Goal: Information Seeking & Learning: Learn about a topic

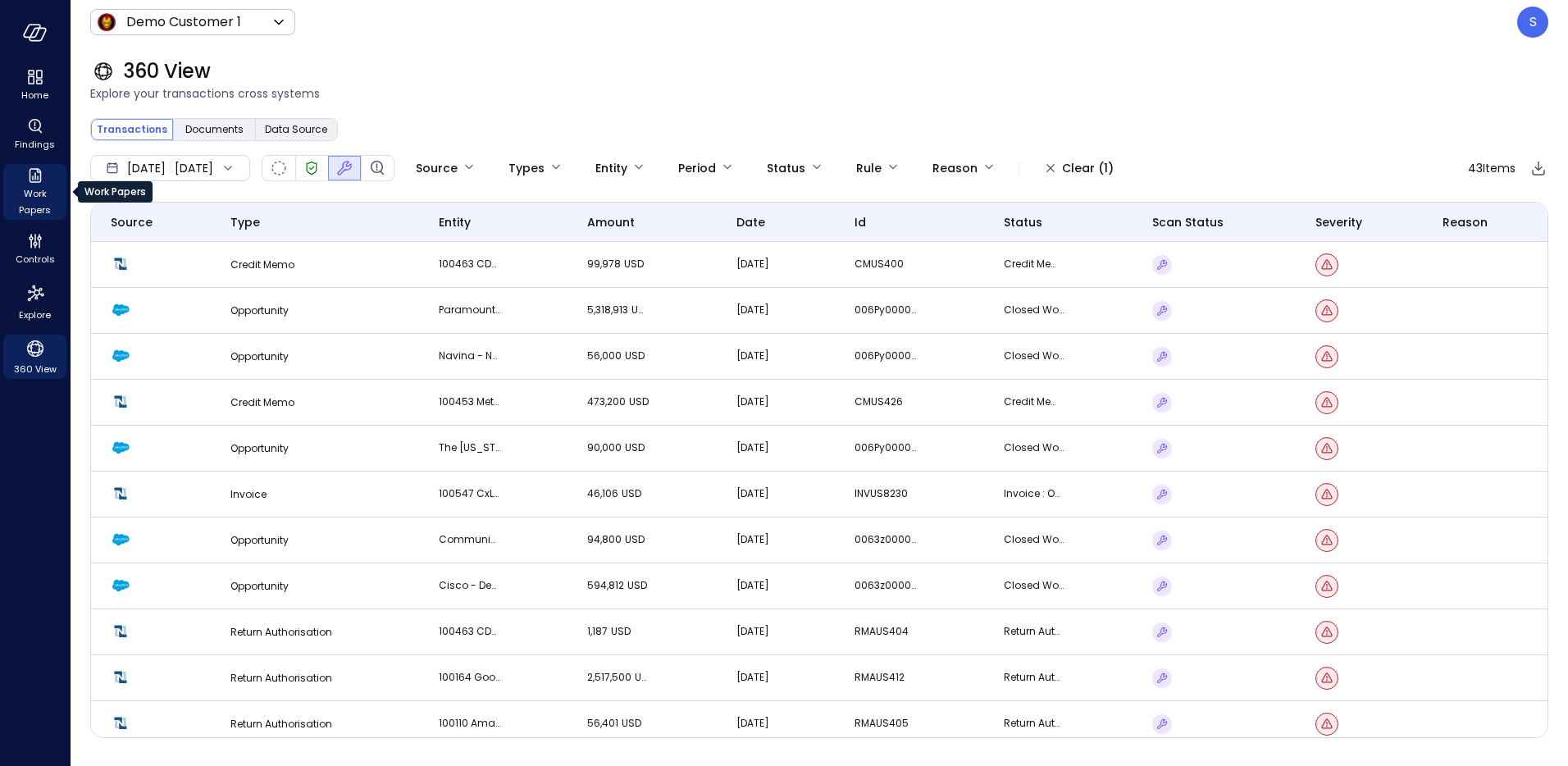
click at [35, 188] on span "Work Papers" at bounding box center [34, 201] width 50 height 32
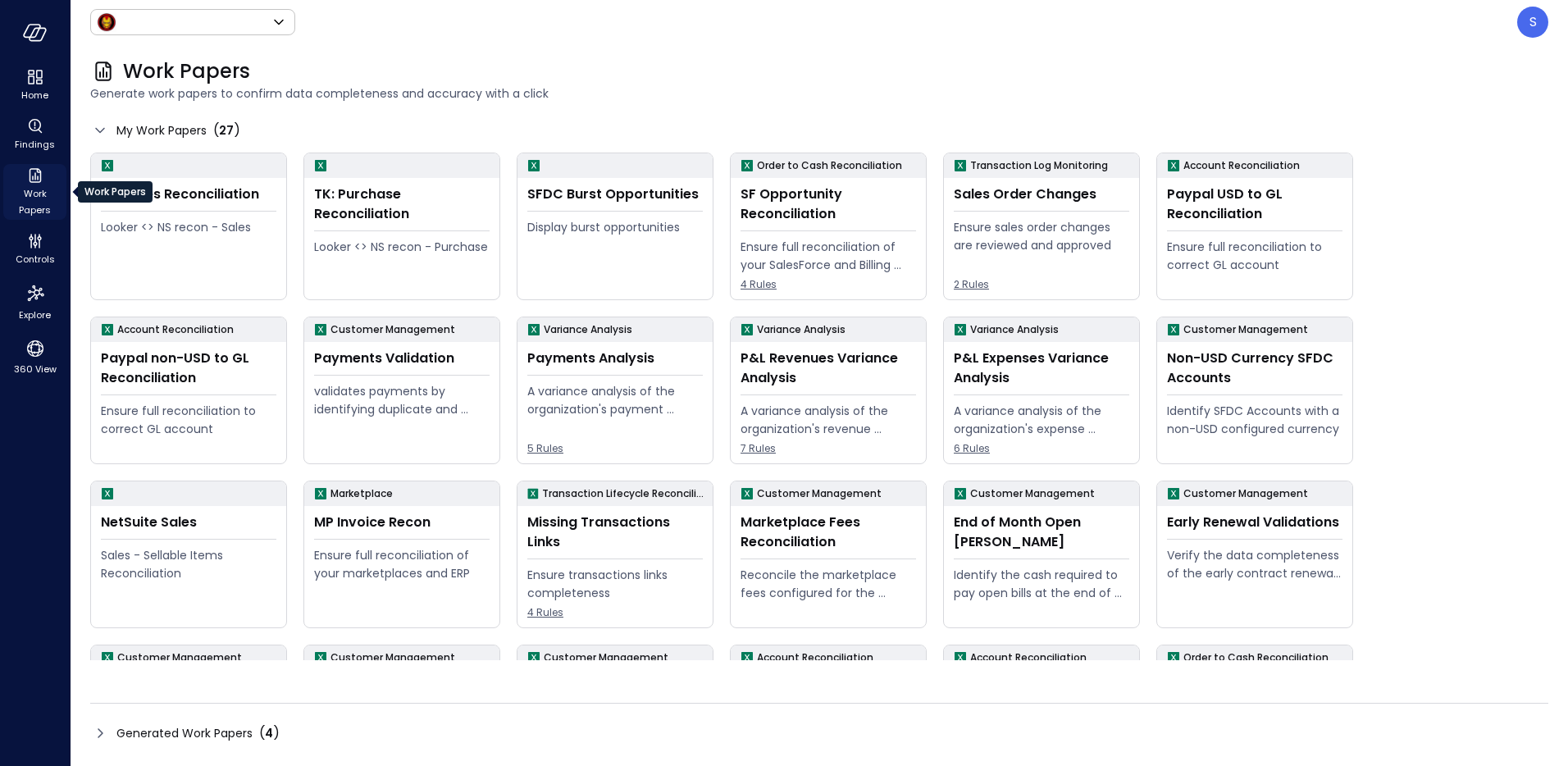
type input "*****"
click at [33, 141] on span "Findings" at bounding box center [35, 144] width 40 height 17
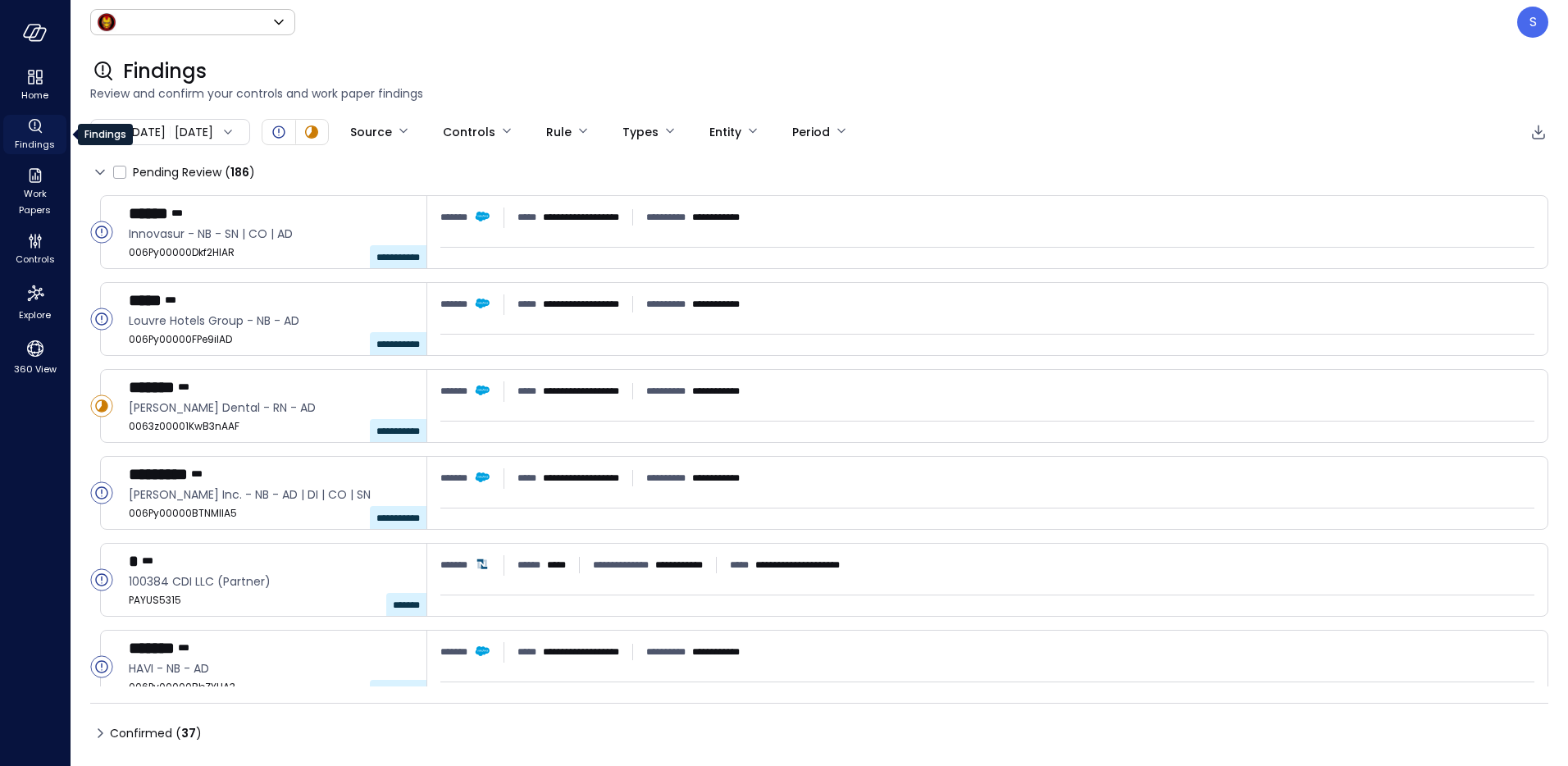
type input "*****"
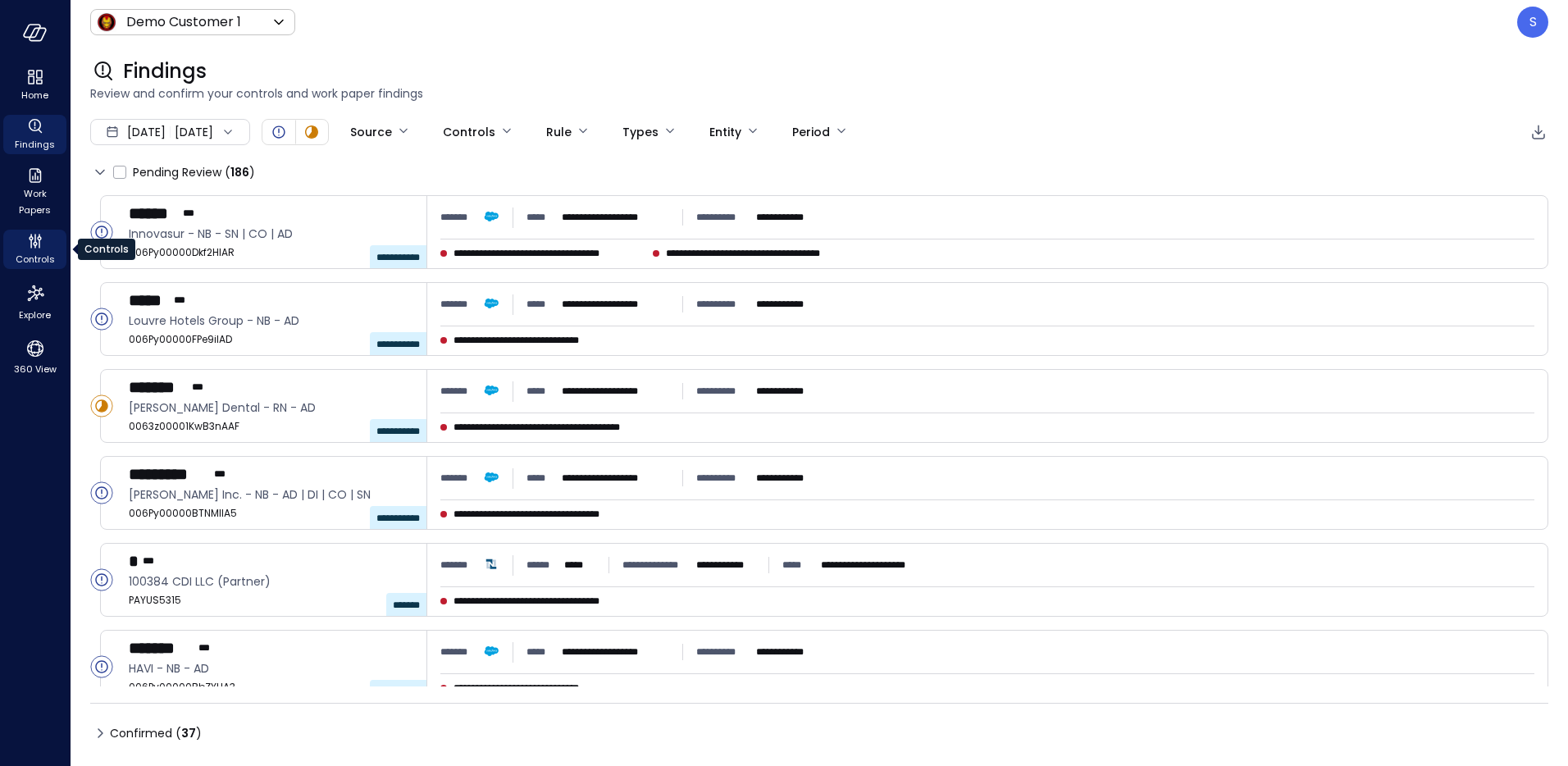
click at [32, 257] on span "Controls" at bounding box center [35, 259] width 39 height 17
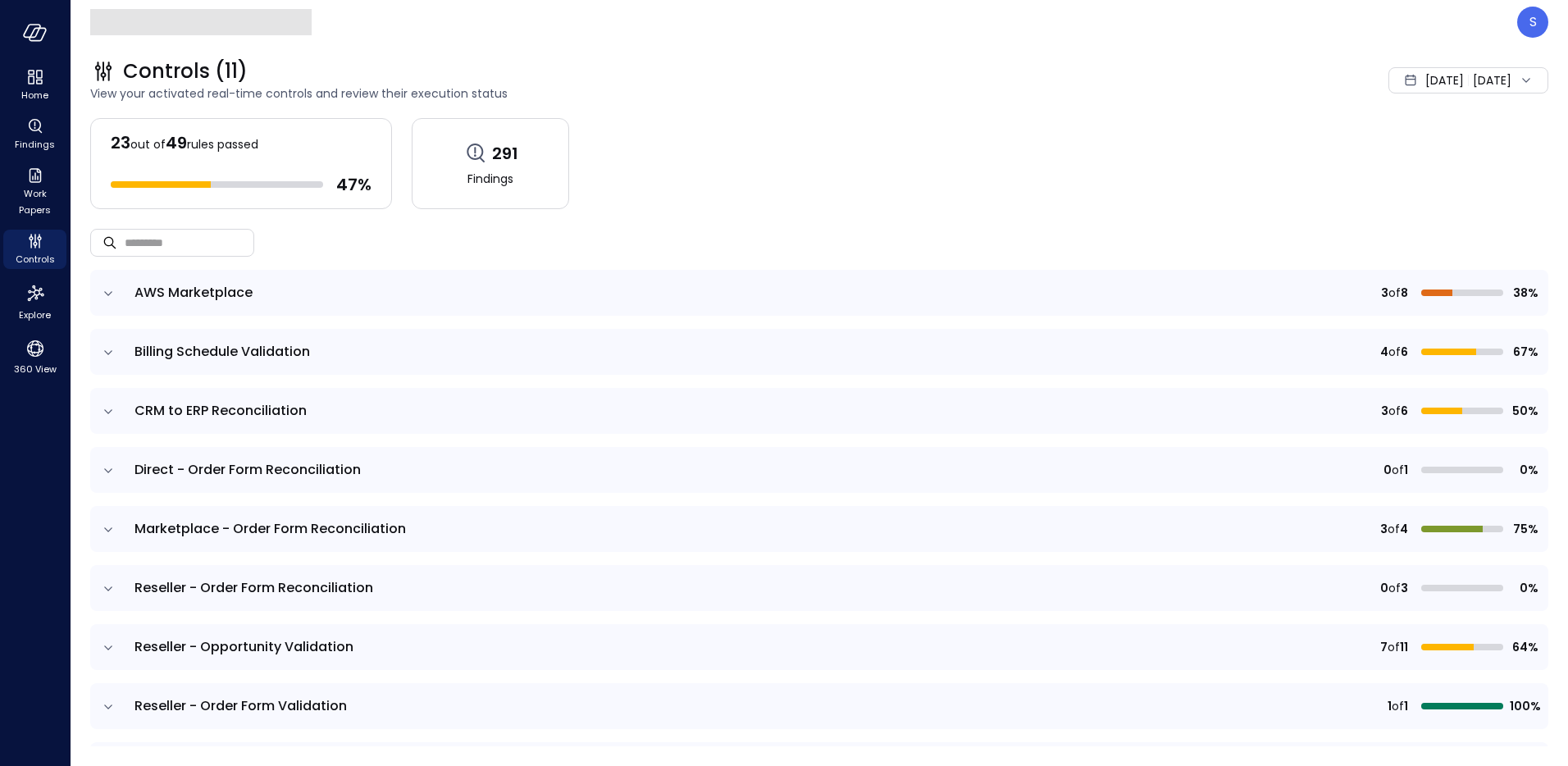
scroll to position [131, 0]
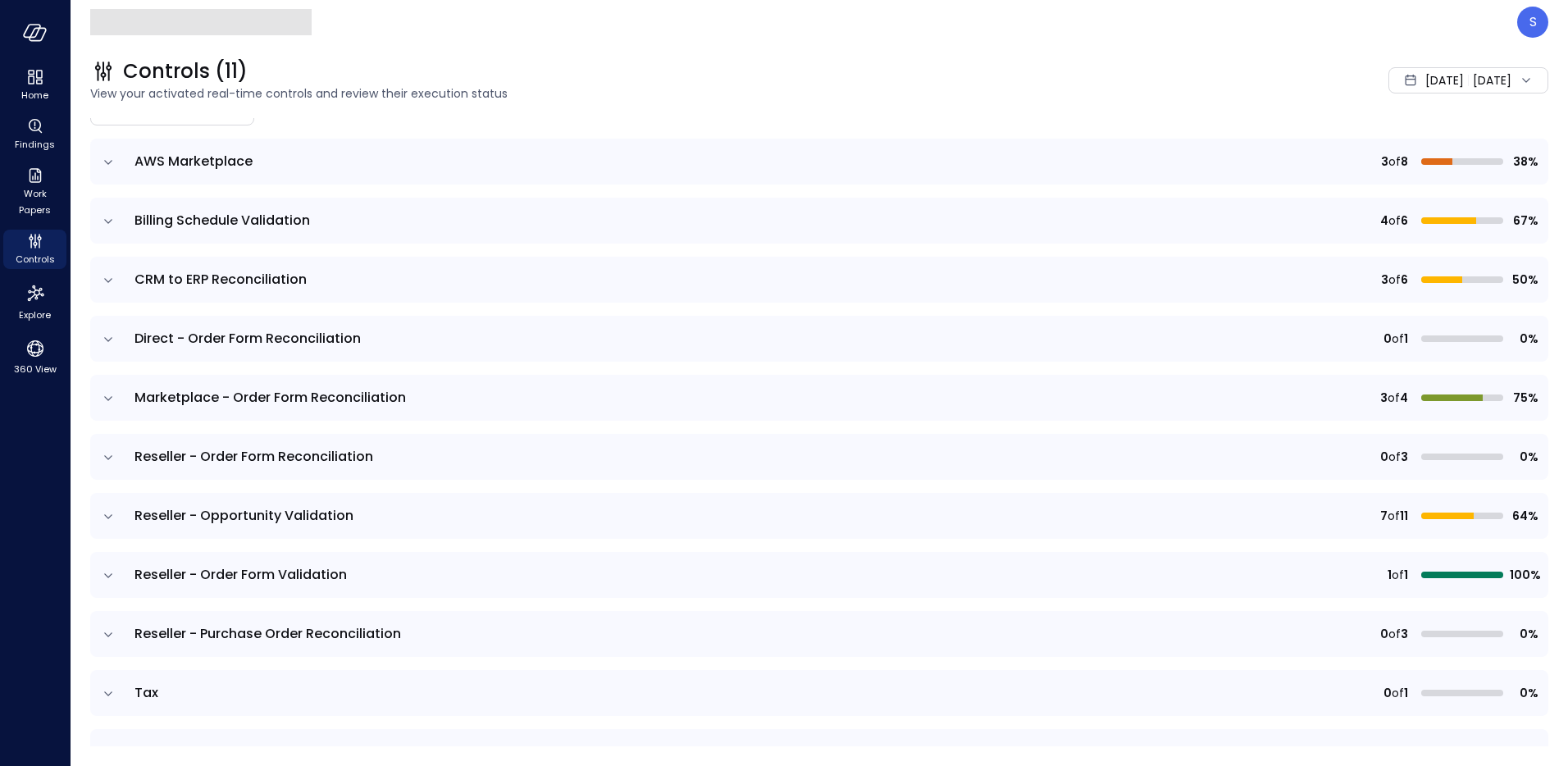
click at [109, 573] on icon "expand row" at bounding box center [108, 575] width 17 height 17
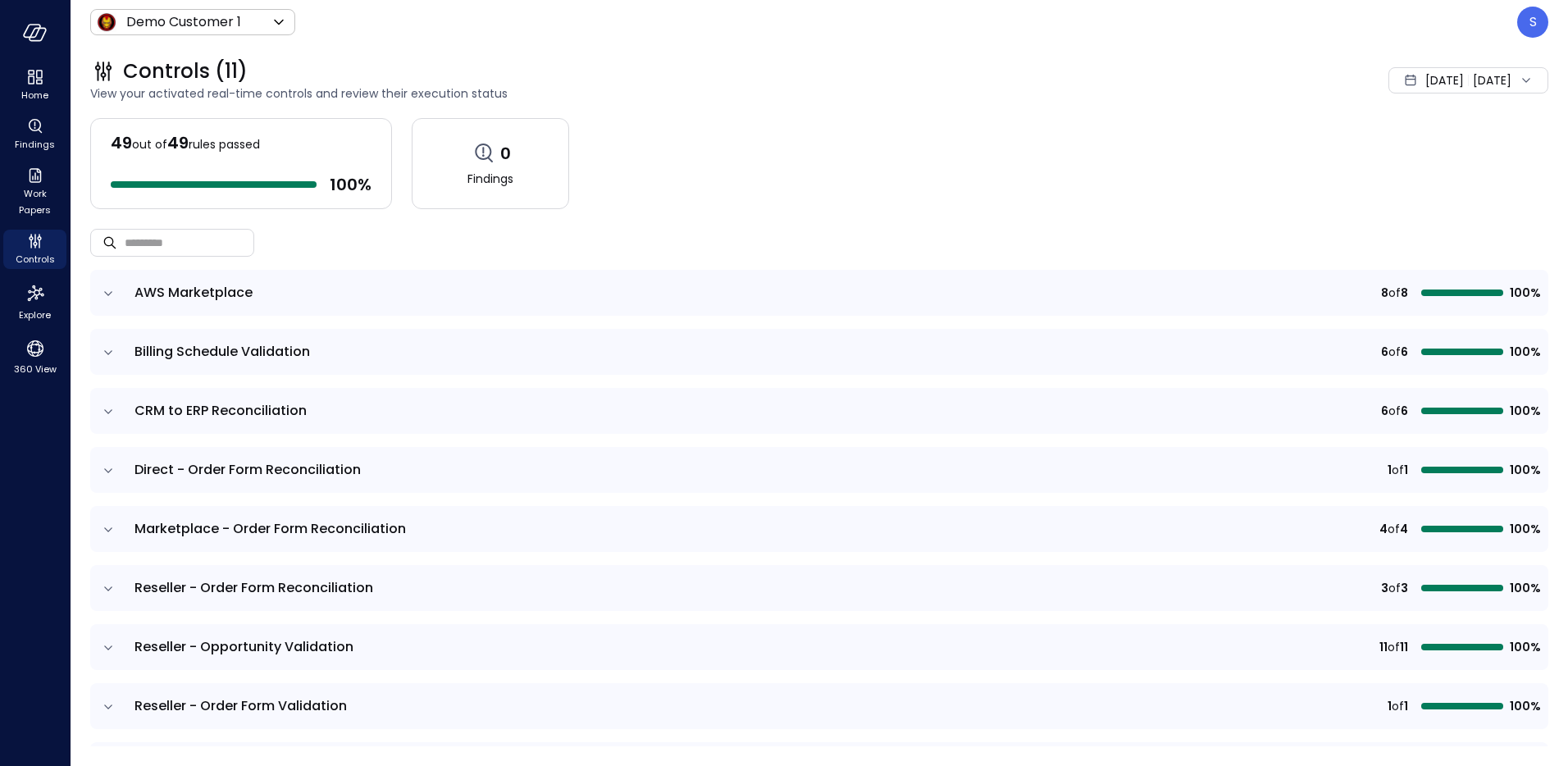
click at [1425, 81] on span "[DATE]" at bounding box center [1445, 81] width 39 height 18
click at [1388, 181] on li "Current Year [DATE]" at bounding box center [1423, 179] width 130 height 27
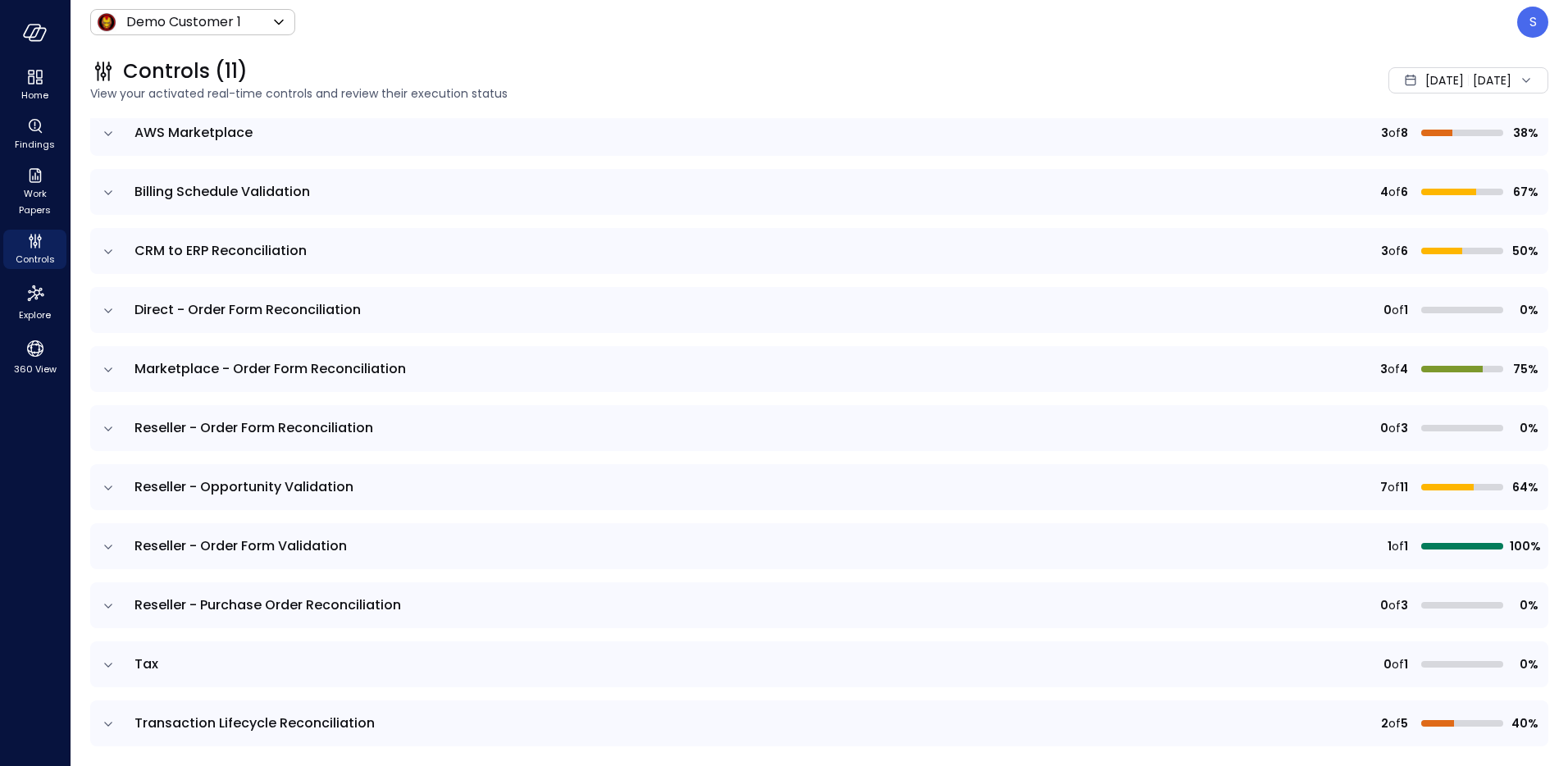
scroll to position [173, 0]
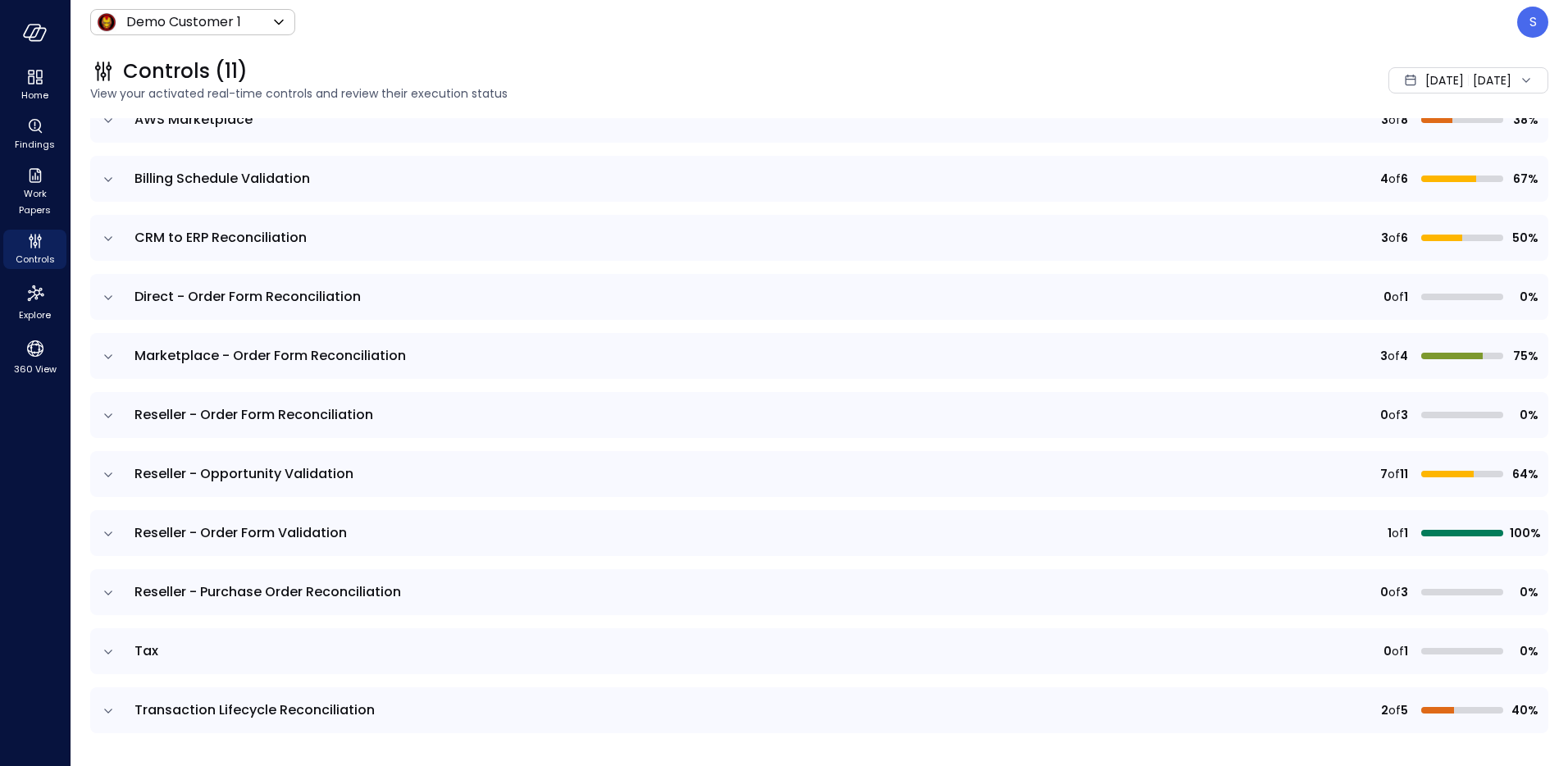
click at [110, 591] on icon "expand row" at bounding box center [108, 593] width 8 height 4
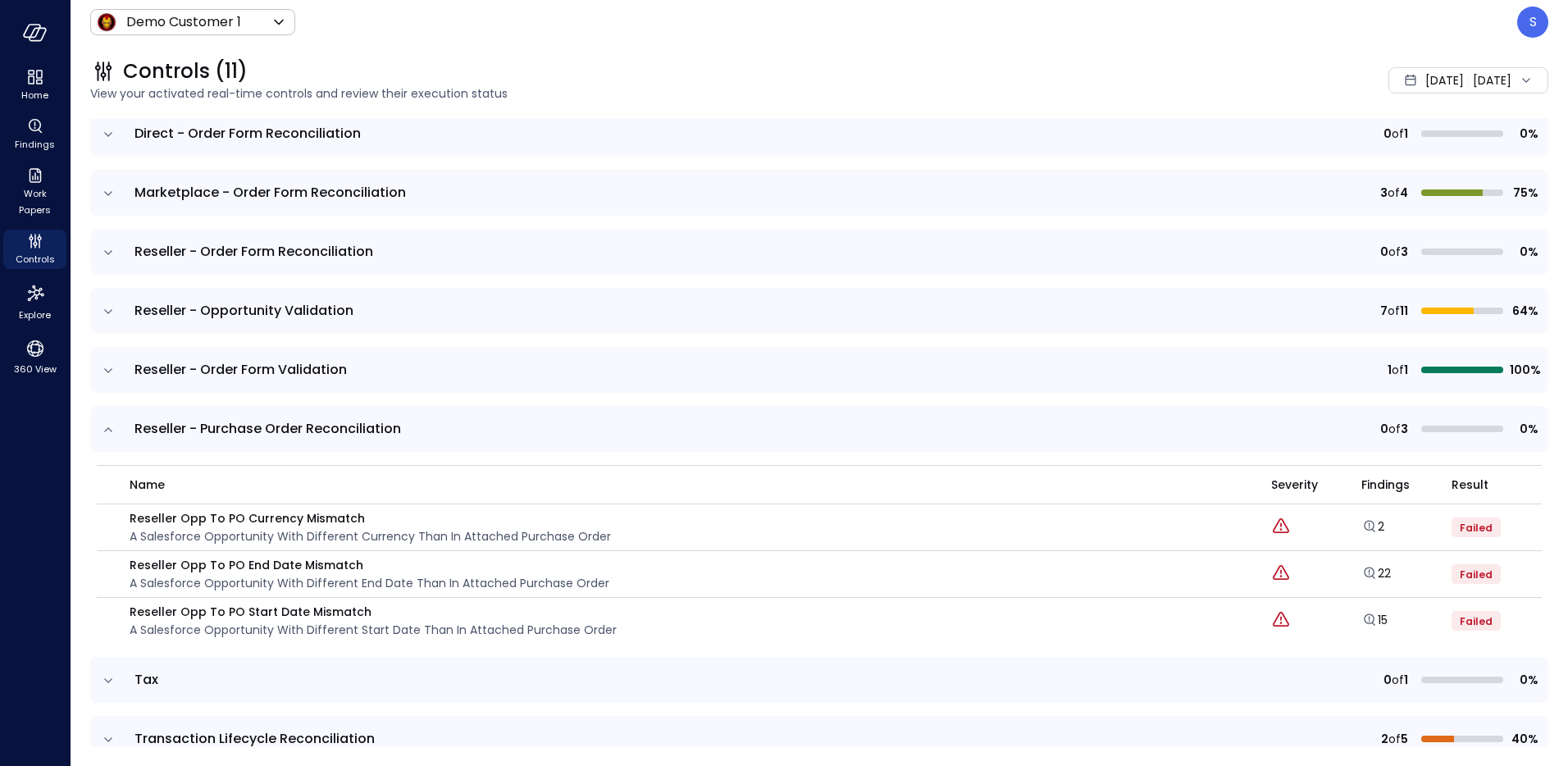
scroll to position [353, 0]
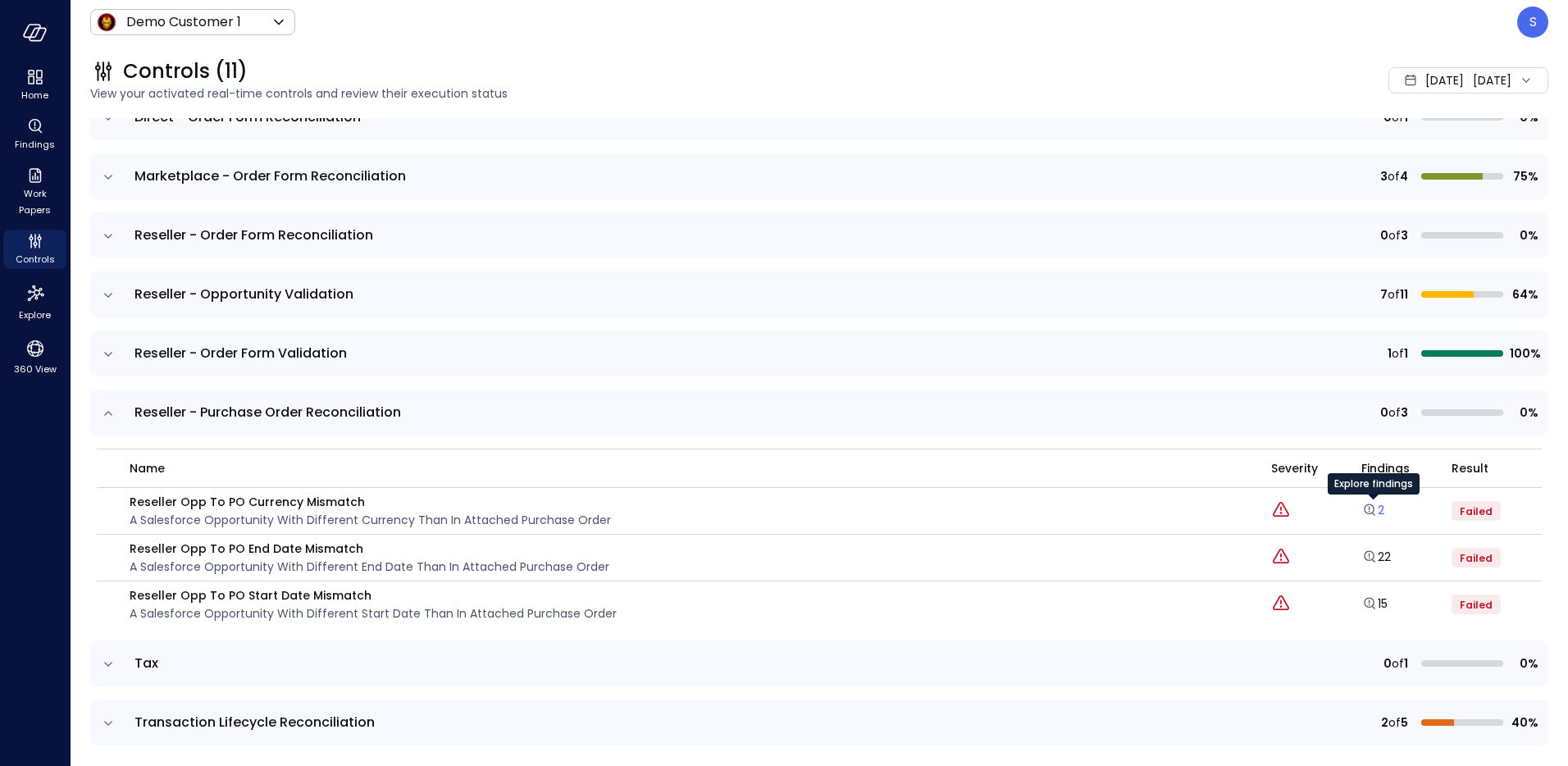
click at [1382, 502] on div "Explore findings" at bounding box center [1374, 489] width 92 height 32
click at [1378, 514] on link "2" at bounding box center [1373, 509] width 23 height 17
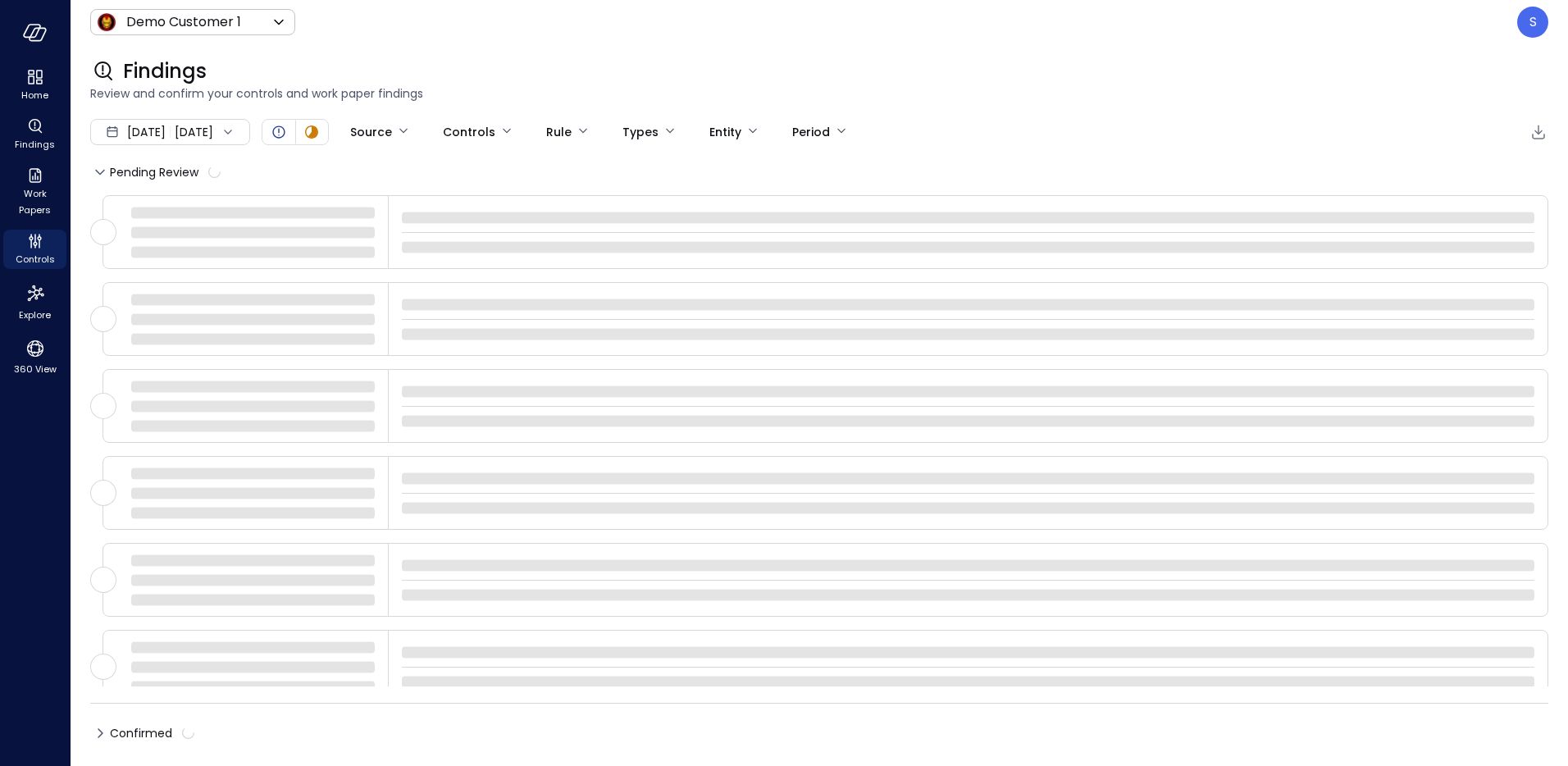
type input "****"
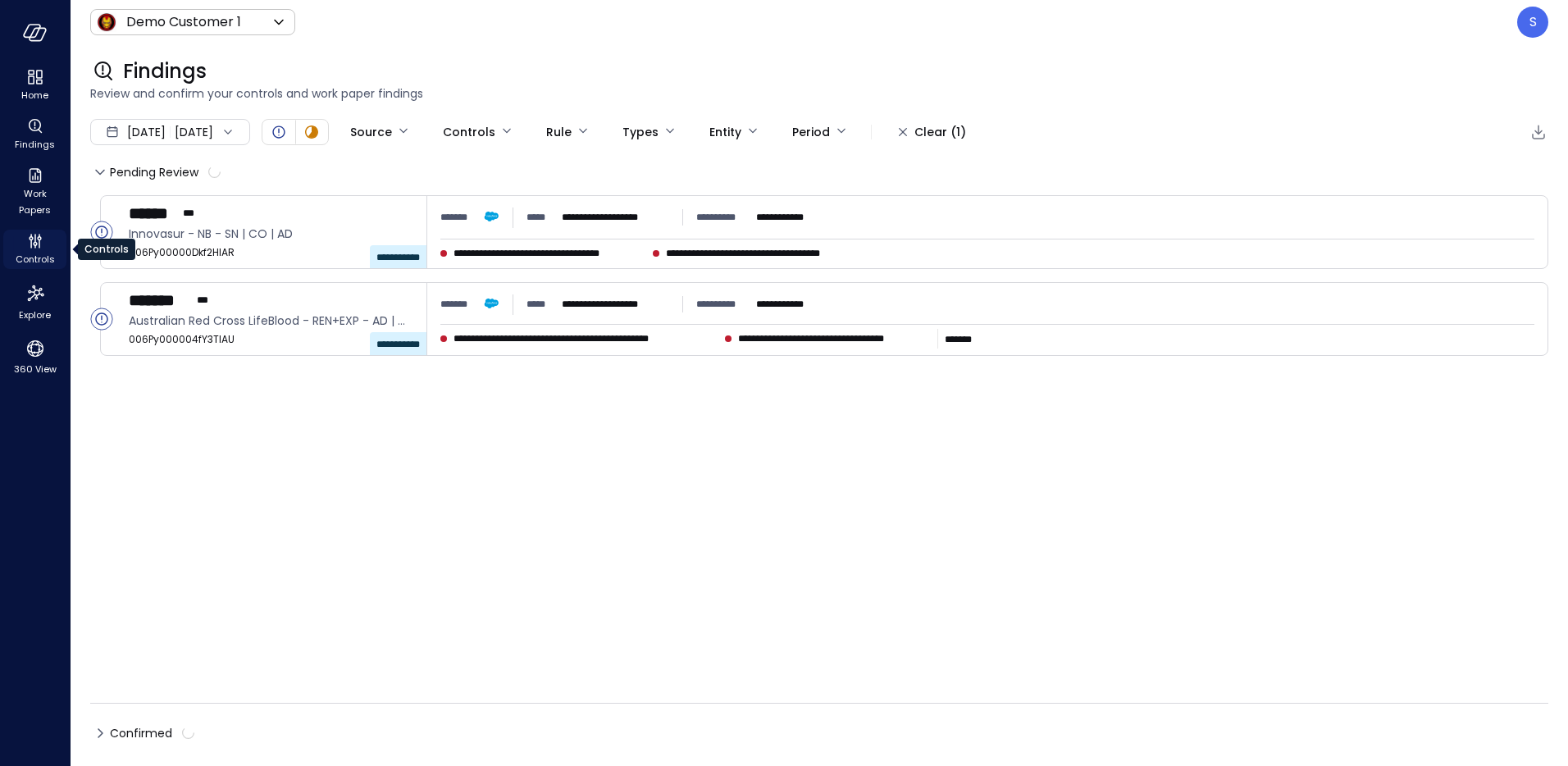
click at [34, 254] on span "Controls" at bounding box center [35, 259] width 39 height 17
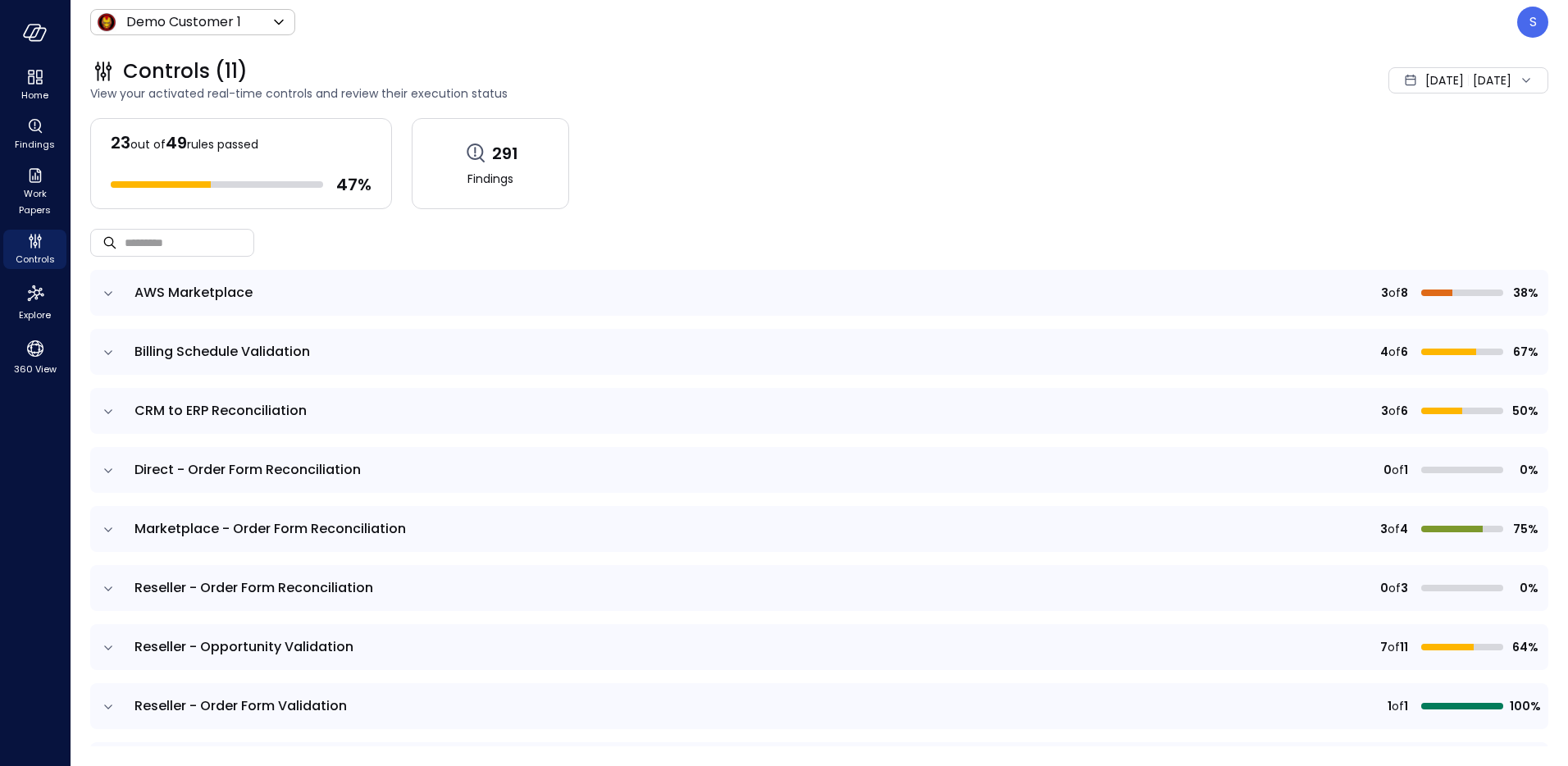
click at [106, 592] on icon "expand row" at bounding box center [108, 588] width 17 height 17
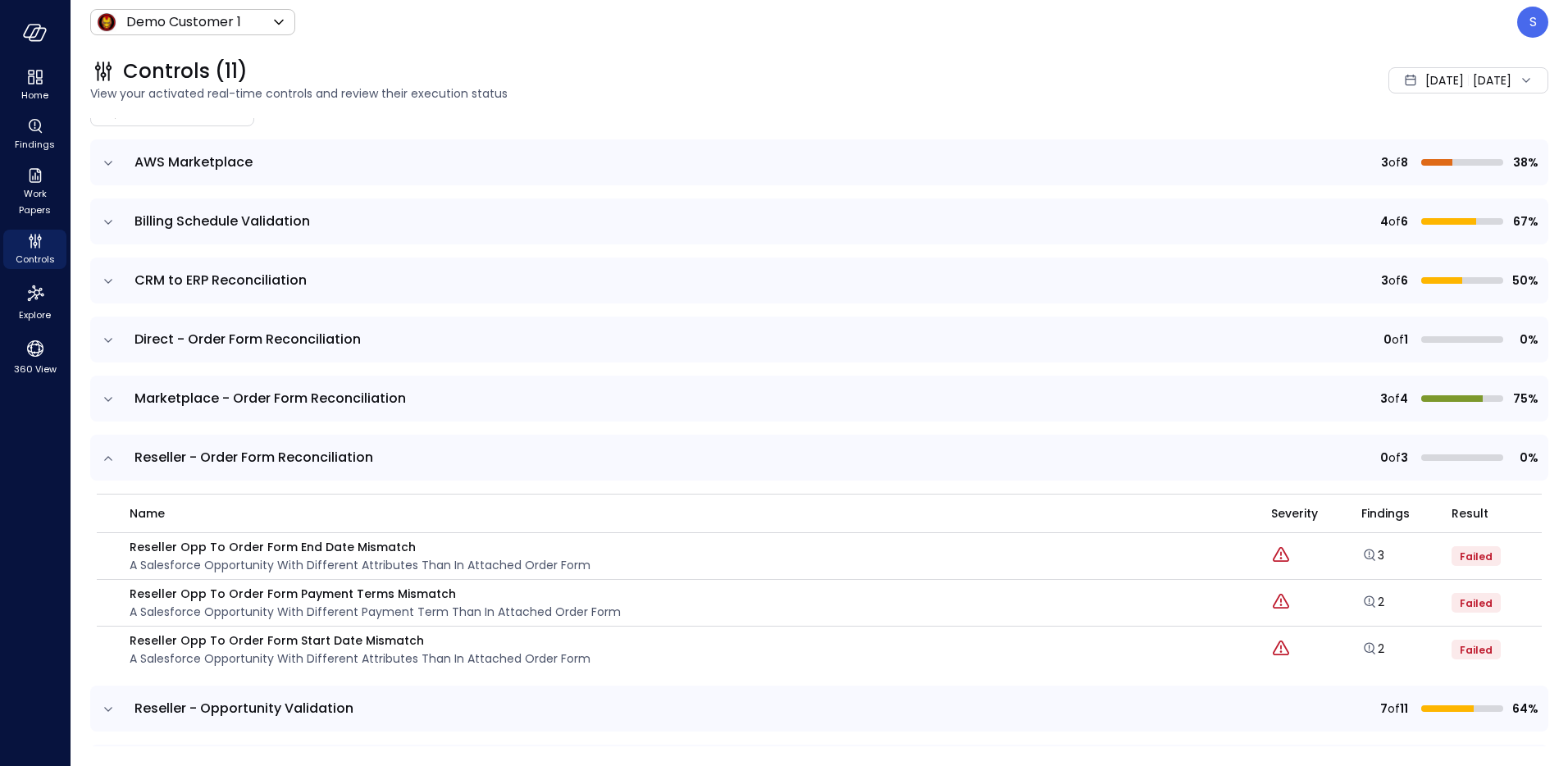
scroll to position [163, 0]
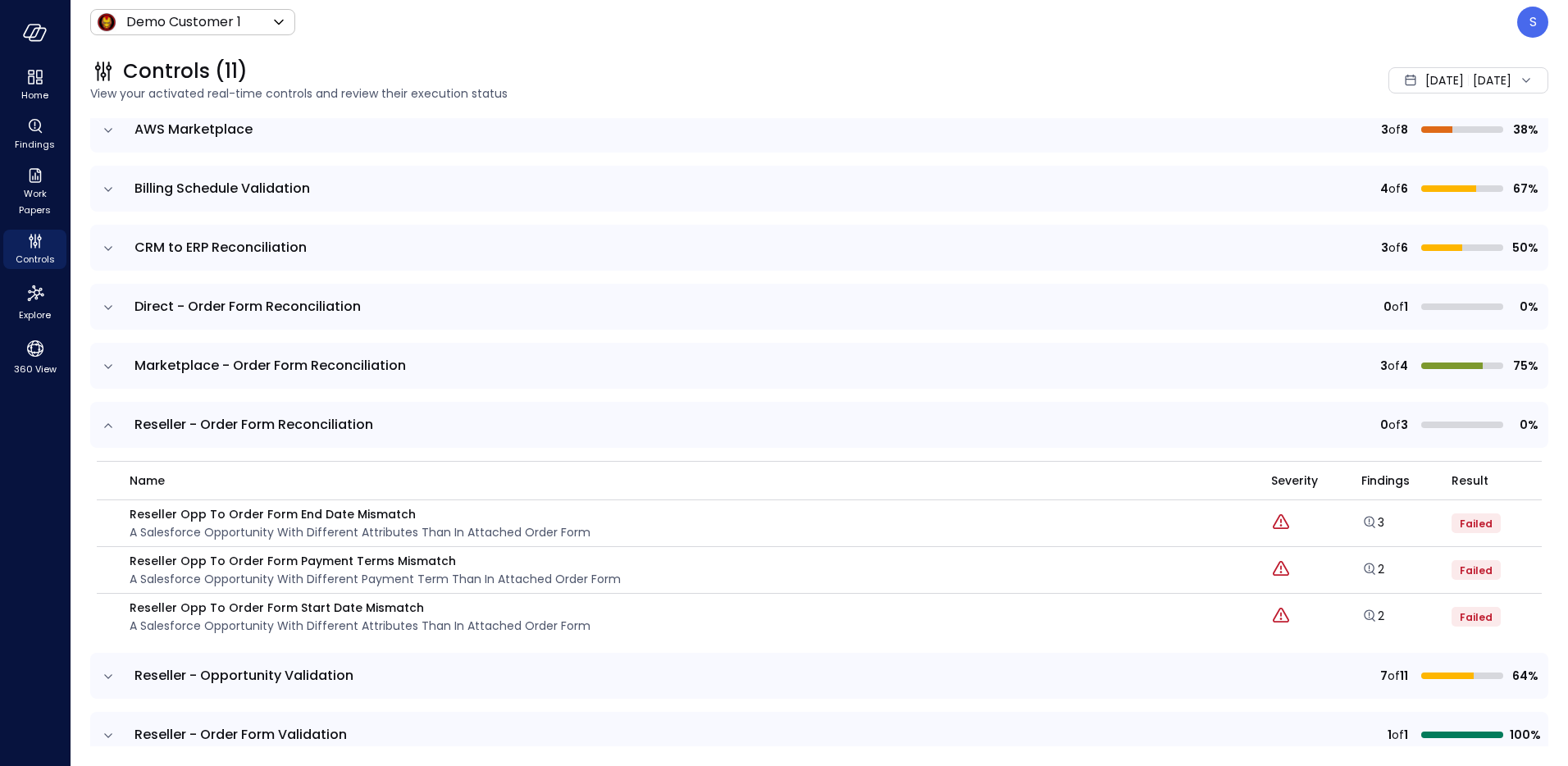
click at [1386, 566] on div "2" at bounding box center [1406, 570] width 90 height 18
click at [1382, 567] on link "2" at bounding box center [1373, 569] width 23 height 17
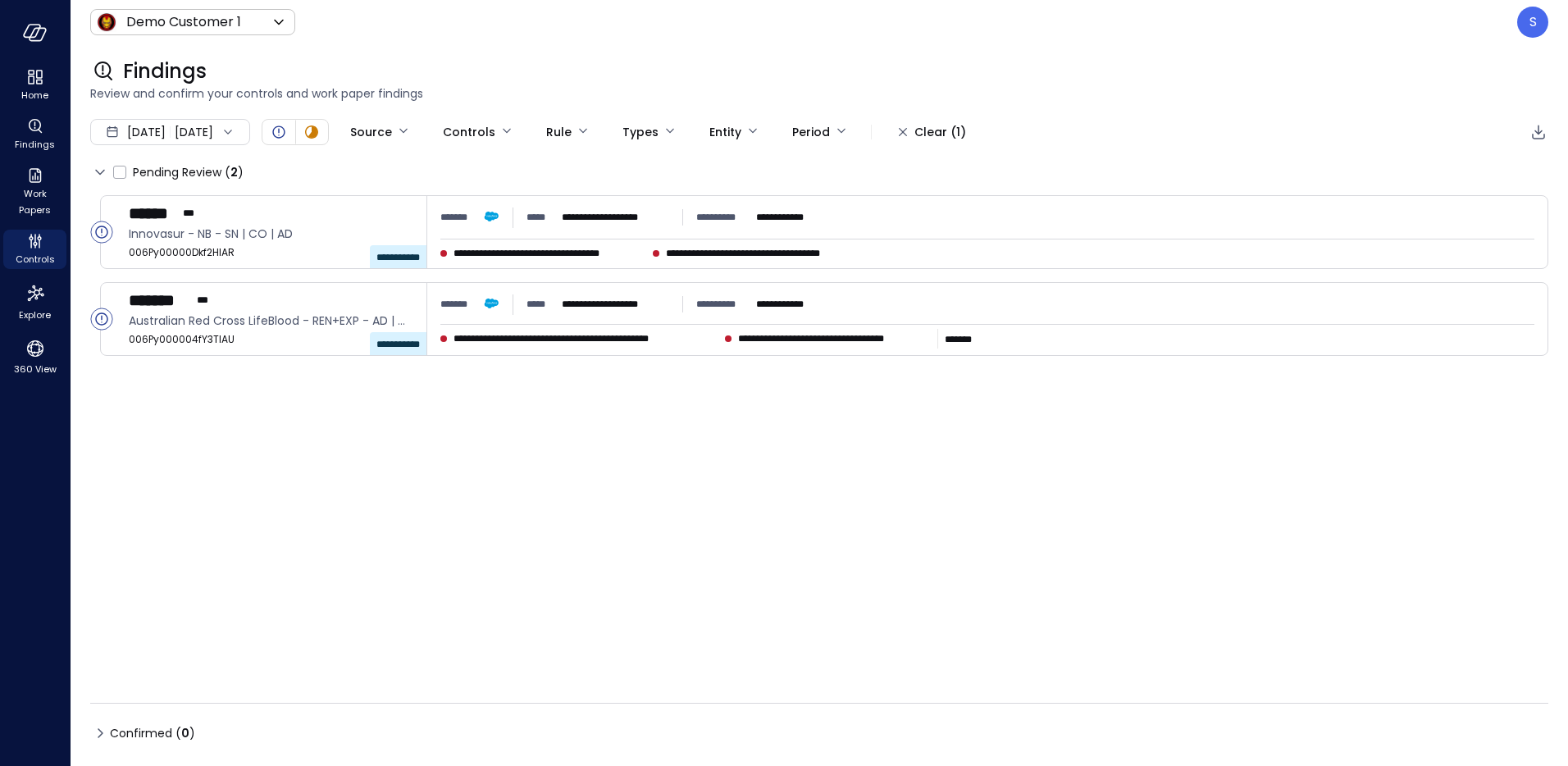
type input "****"
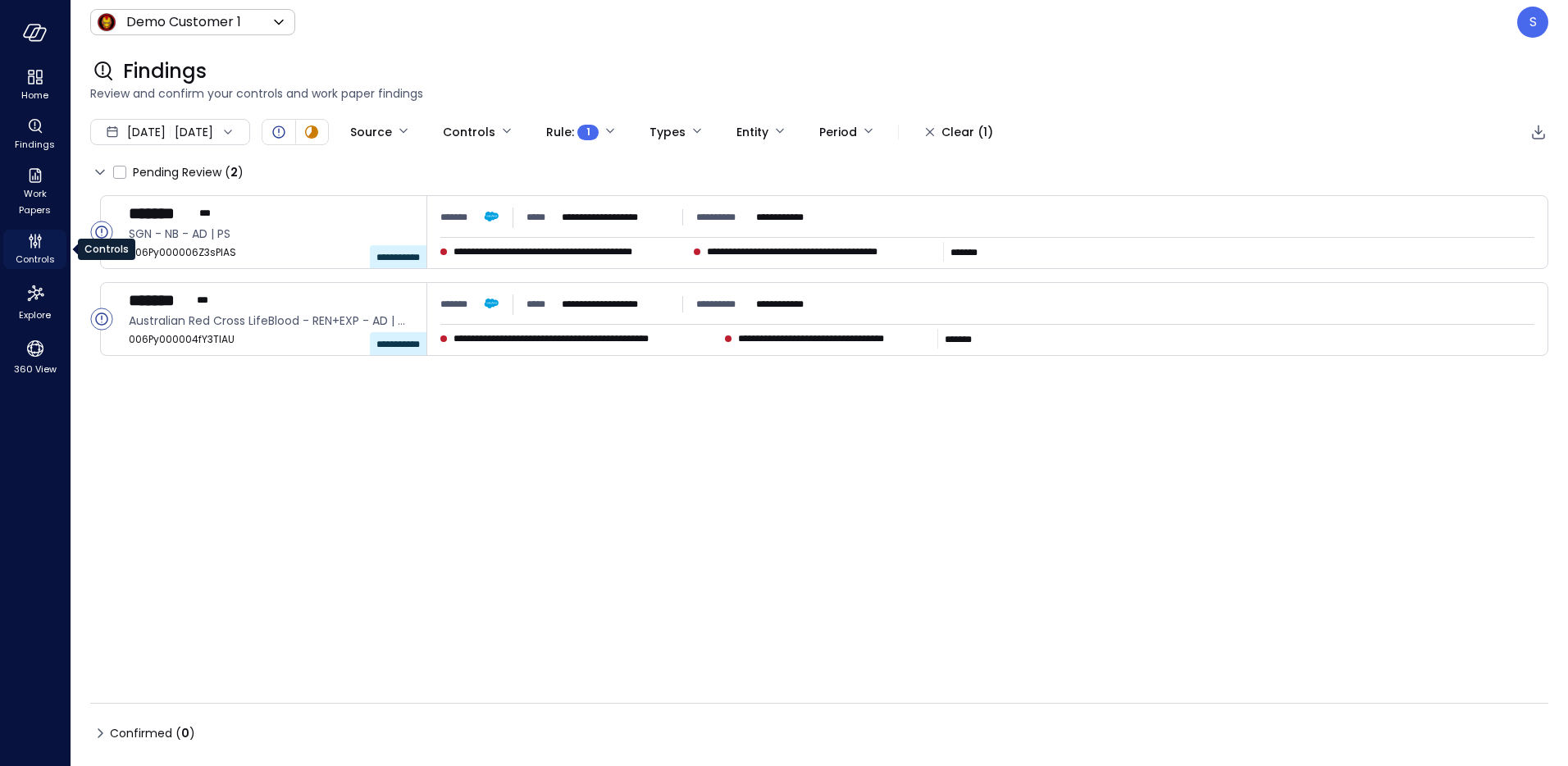
click at [33, 258] on span "Controls" at bounding box center [35, 259] width 39 height 17
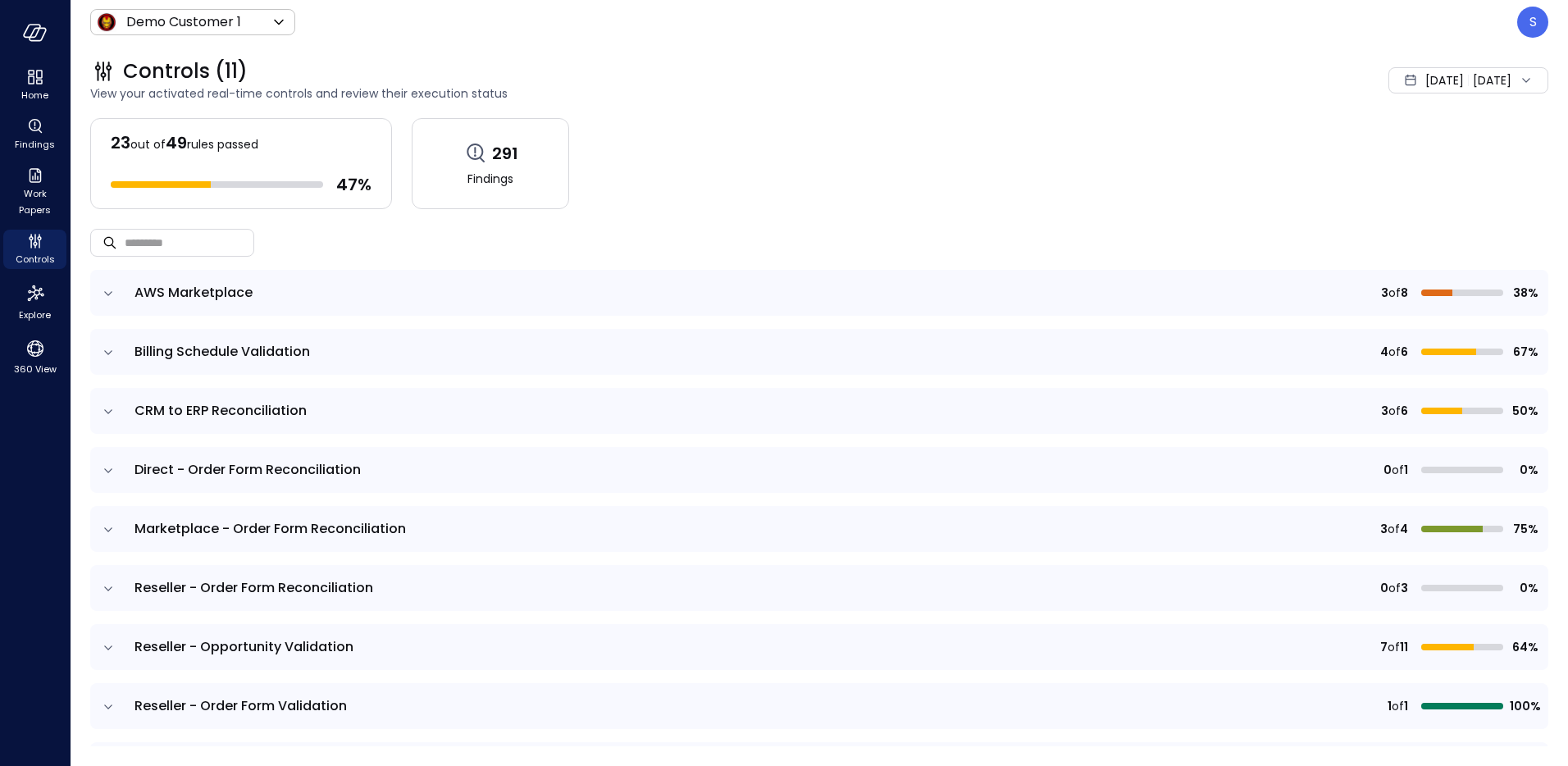
click at [109, 524] on icon "expand row" at bounding box center [108, 530] width 17 height 17
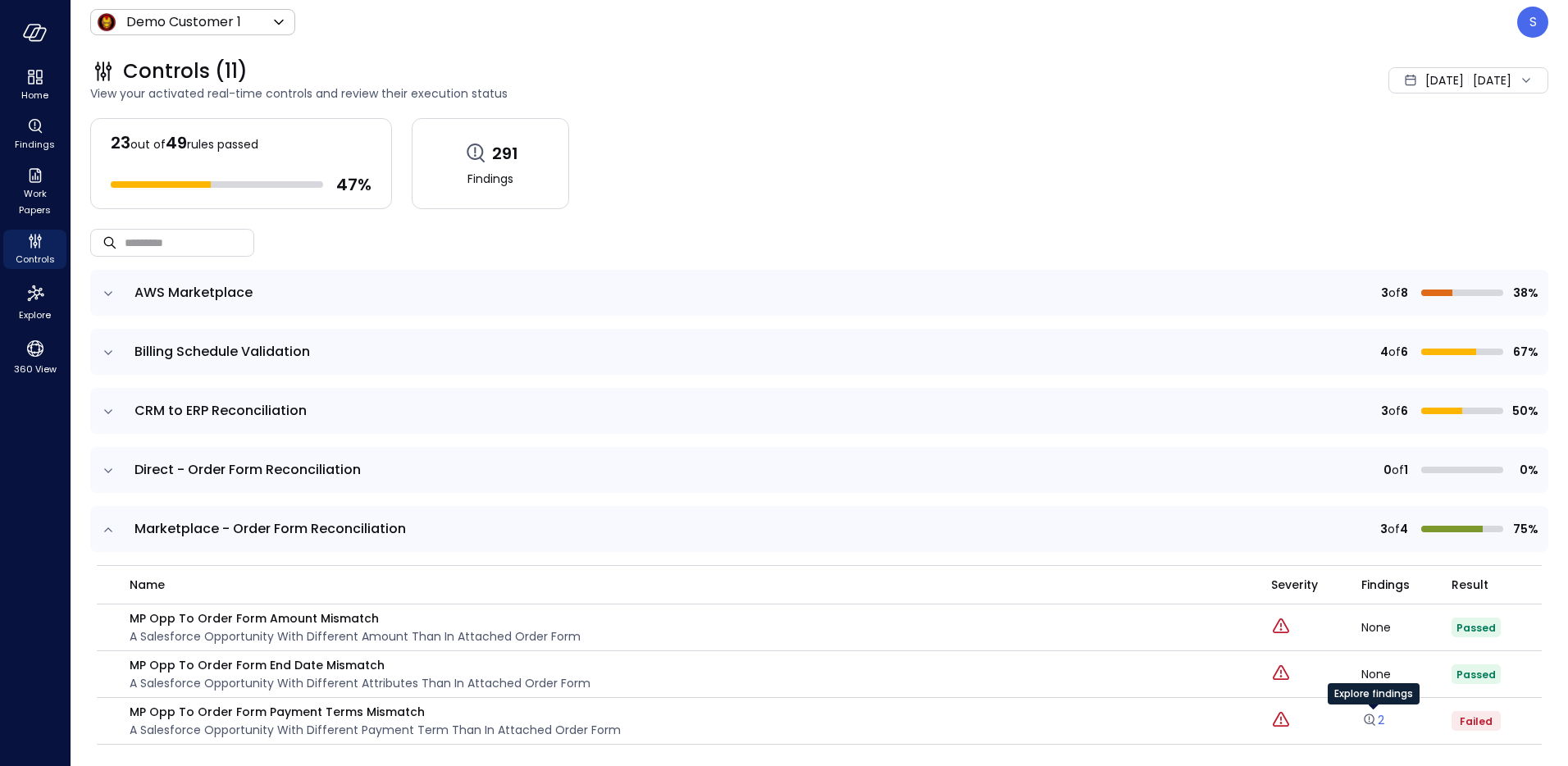
click at [1376, 716] on icon "Explore findings" at bounding box center [1369, 720] width 17 height 17
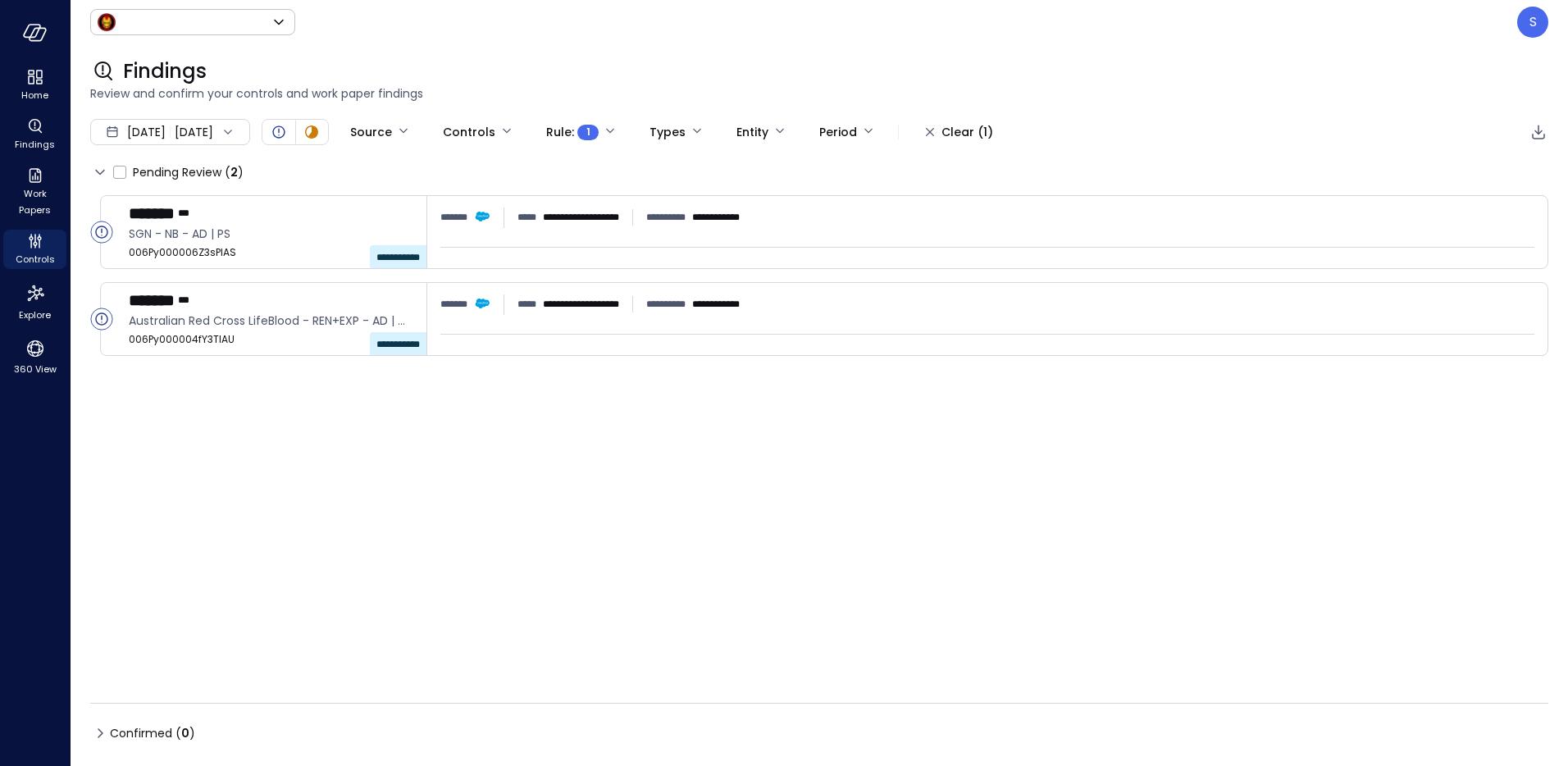
type input "*****"
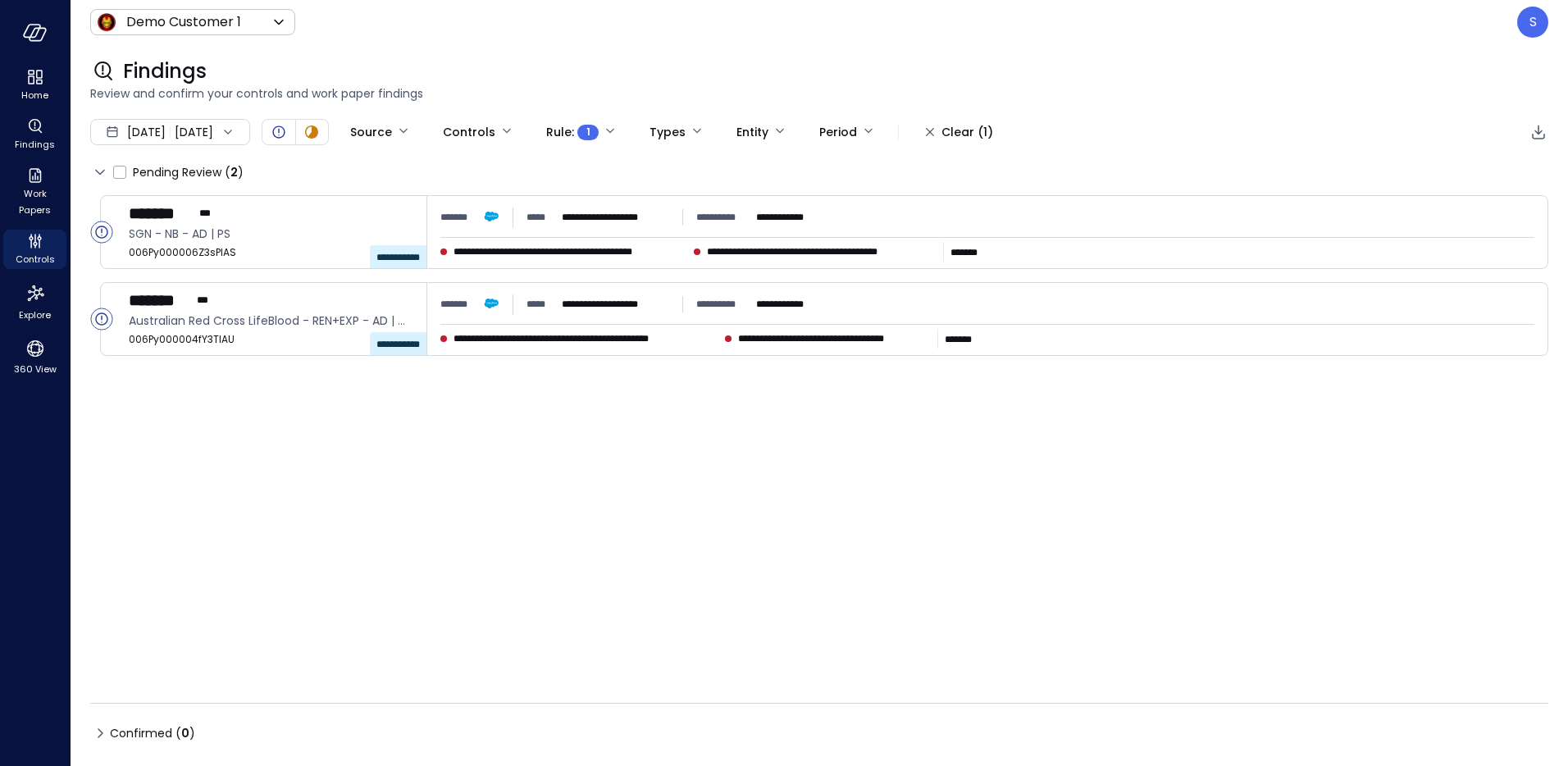
type input "****"
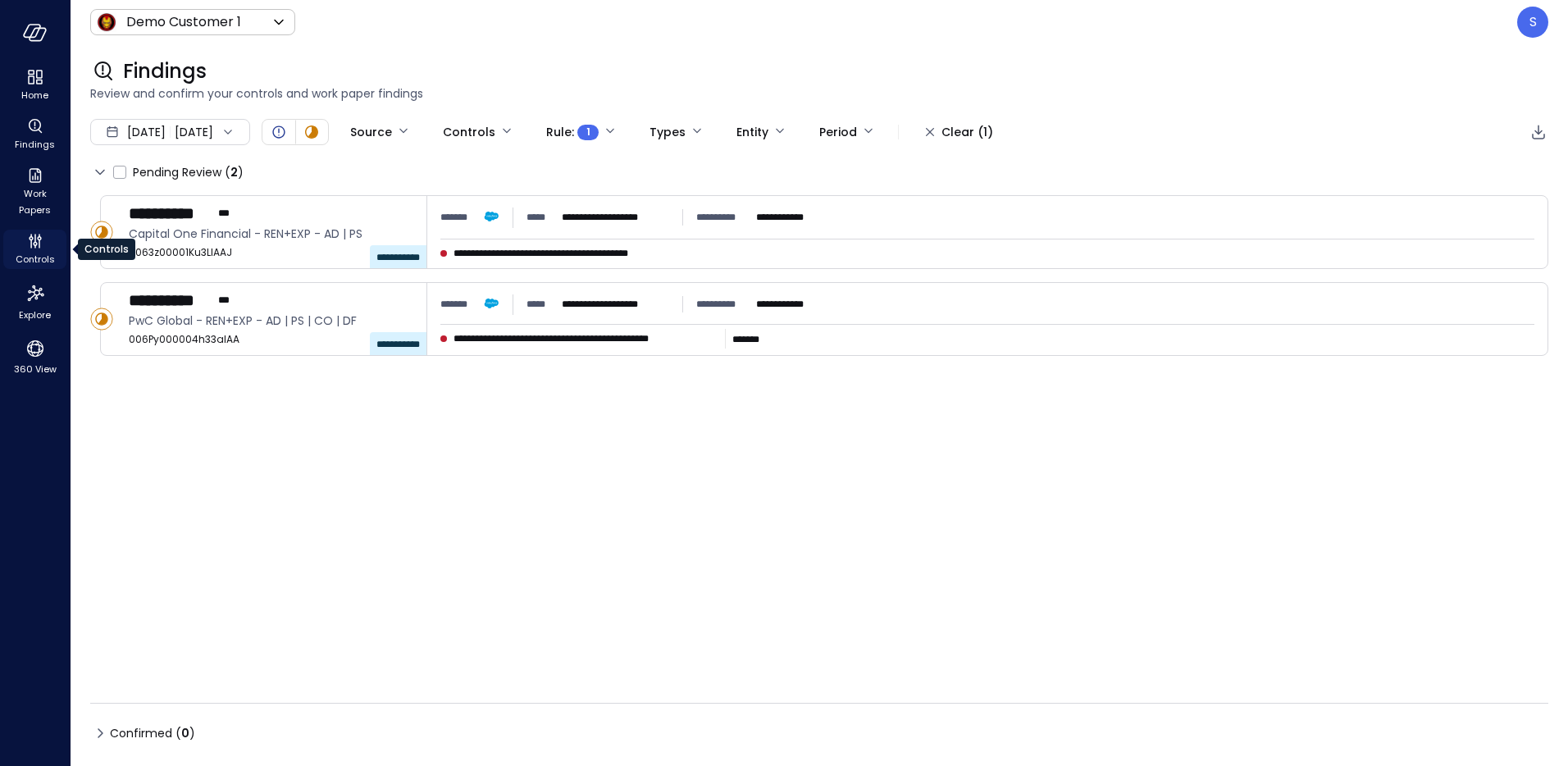
click at [36, 255] on span "Controls" at bounding box center [35, 259] width 39 height 17
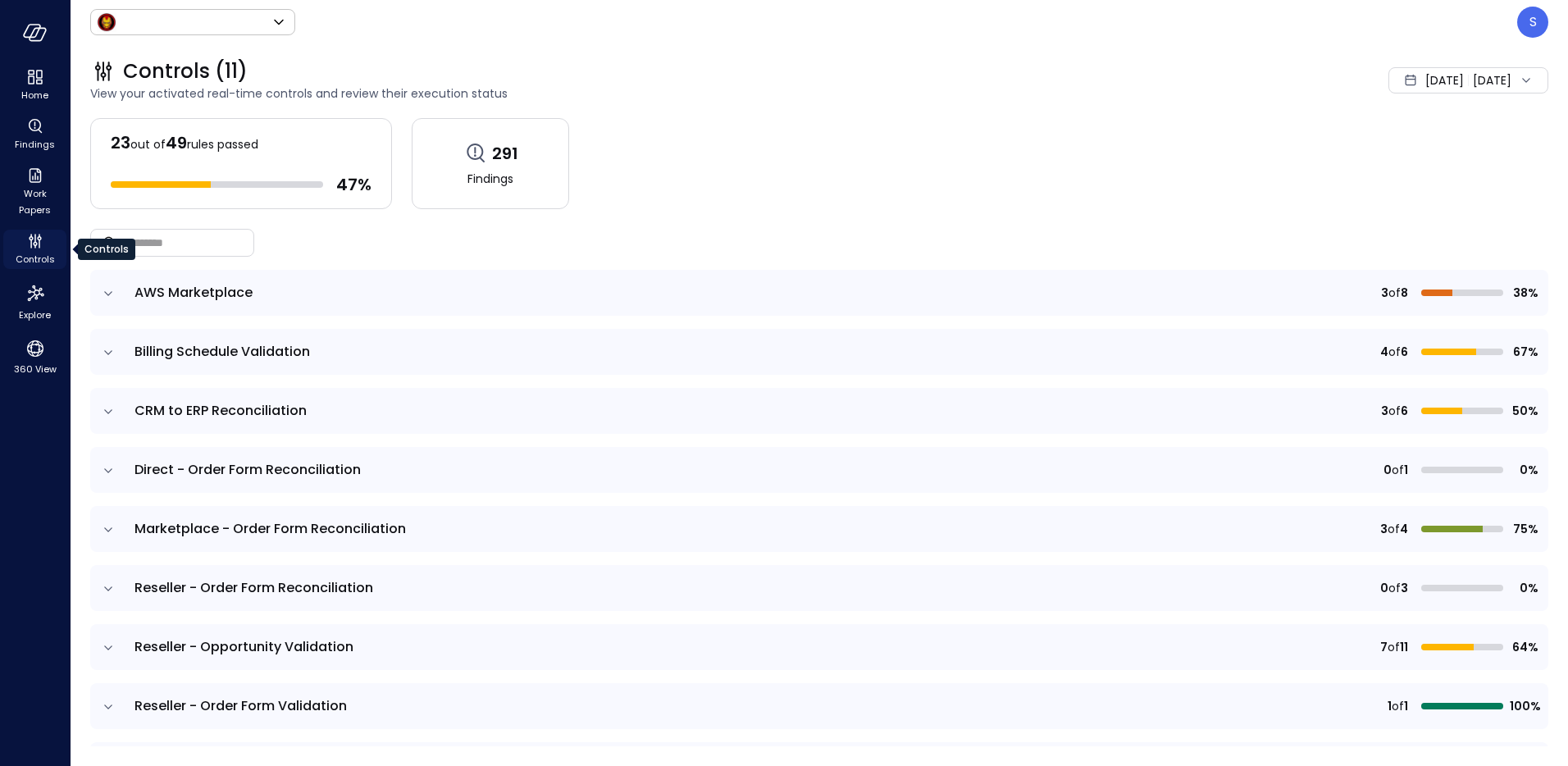
type input "*****"
click at [108, 530] on icon "expand row" at bounding box center [108, 529] width 8 height 4
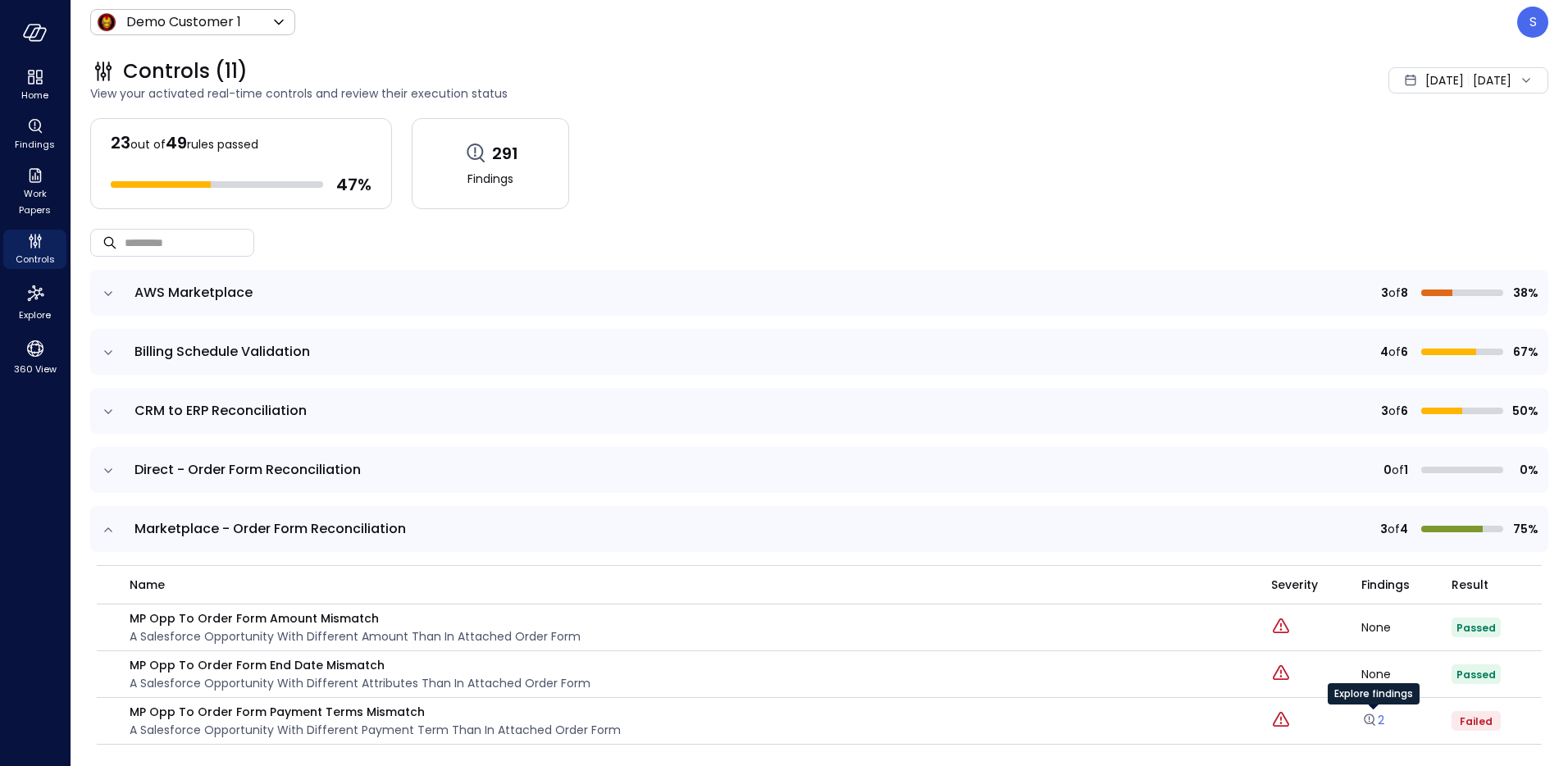
click at [1383, 719] on link "2" at bounding box center [1373, 720] width 23 height 17
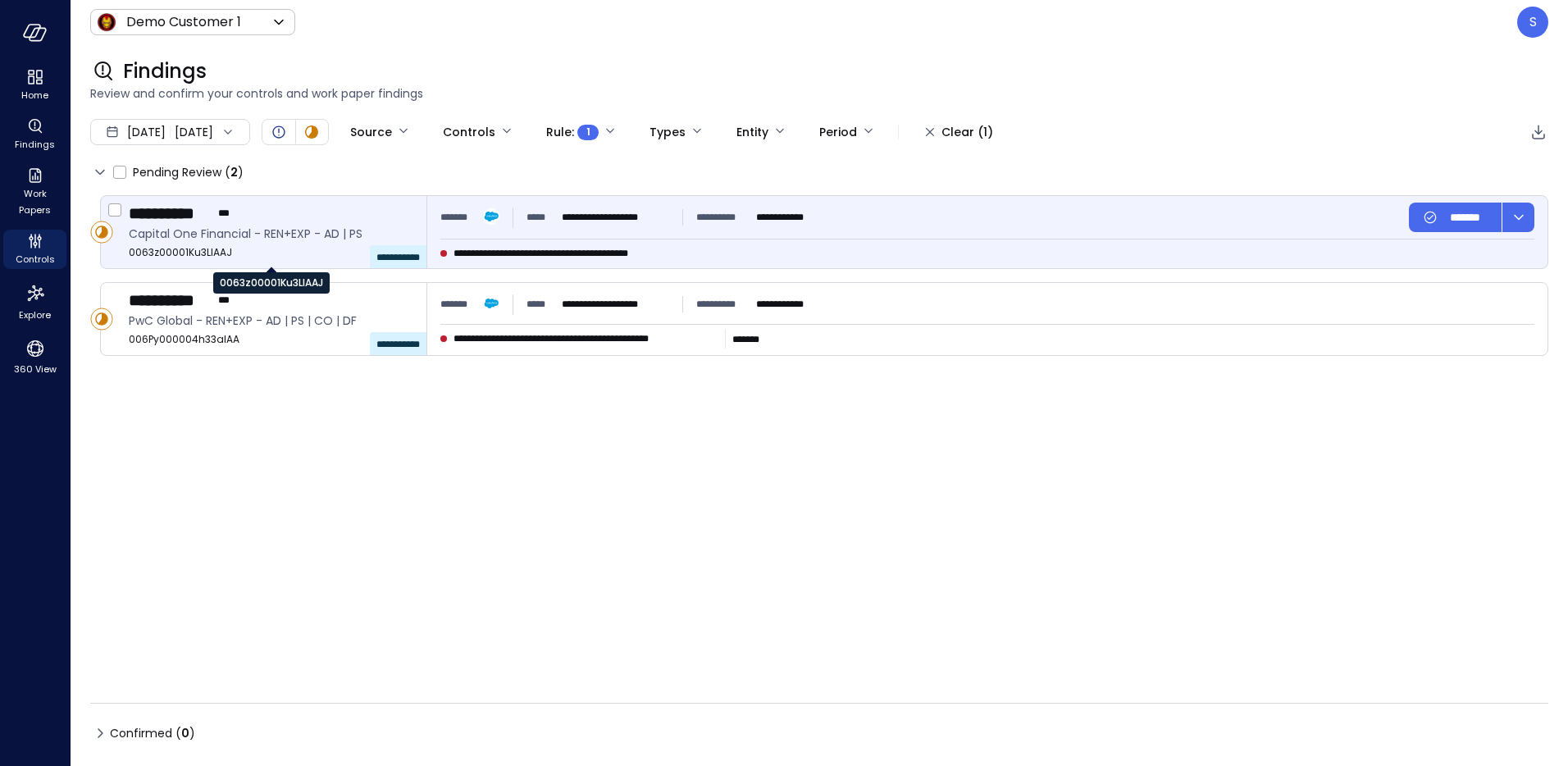
click at [229, 247] on span "0063z00001Ku3LlAAJ" at bounding box center [271, 252] width 285 height 17
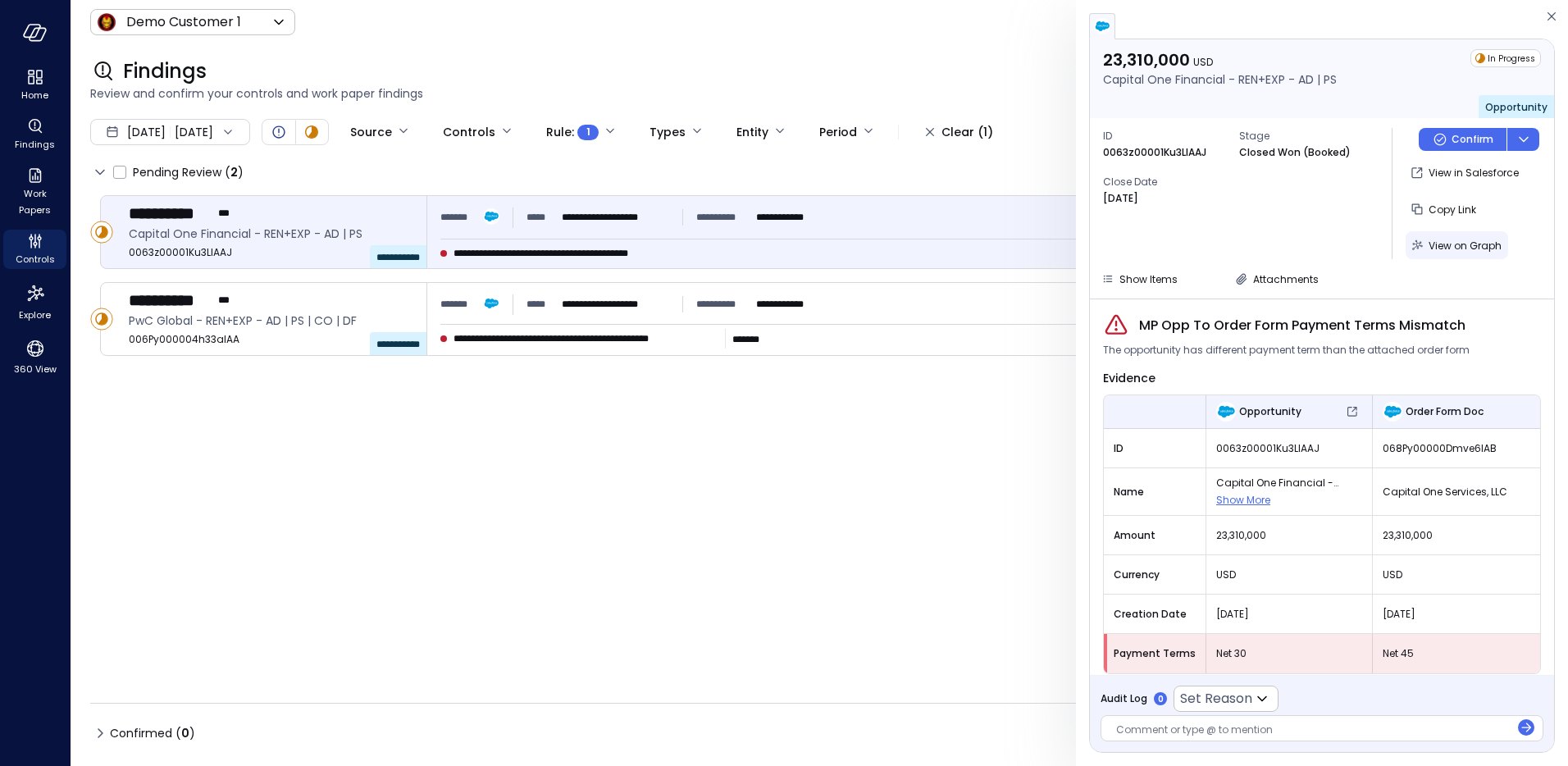
click at [1452, 241] on span "View on Graph" at bounding box center [1465, 246] width 73 height 14
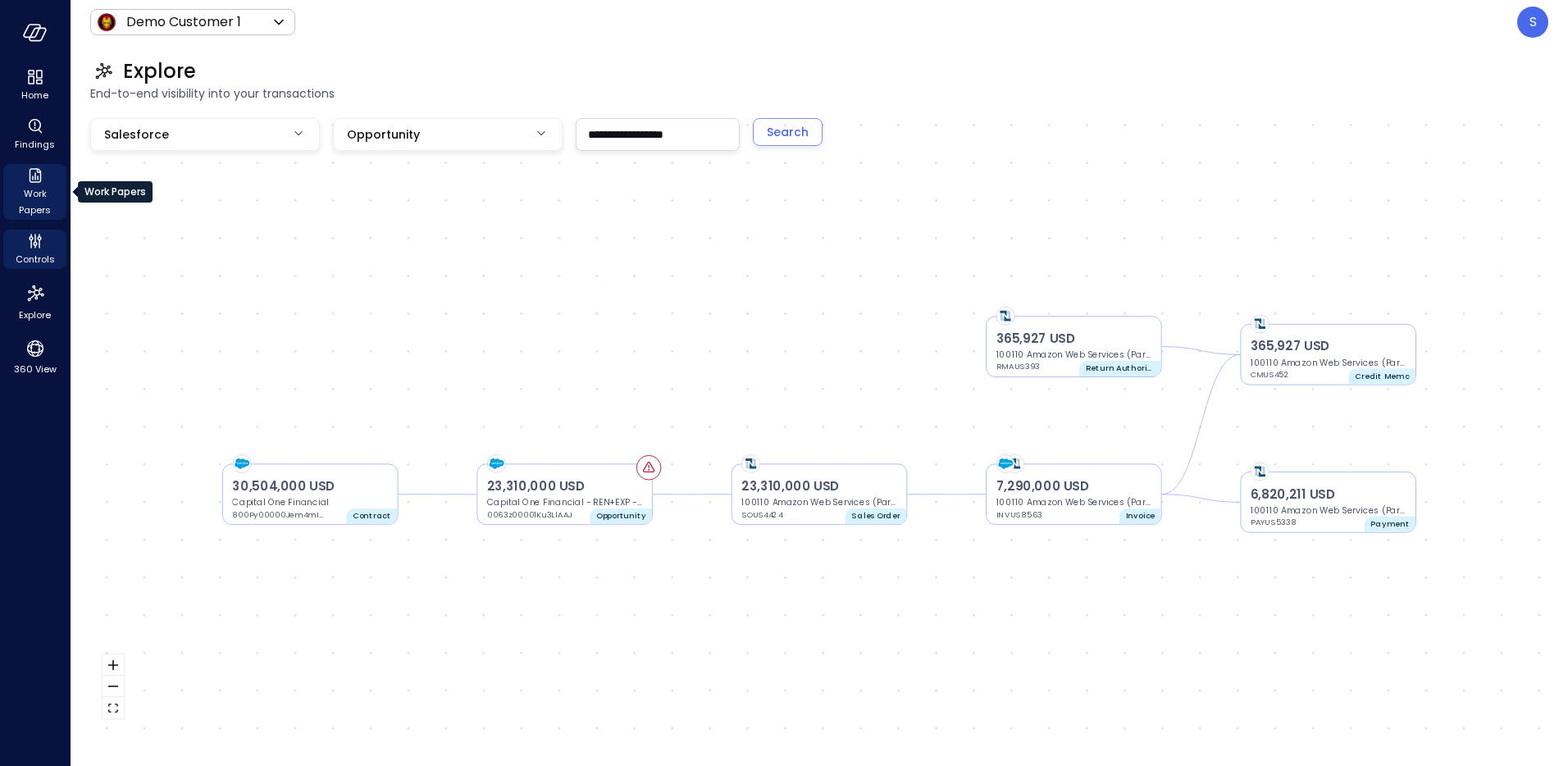
click at [37, 201] on span "Work Papers" at bounding box center [34, 201] width 50 height 32
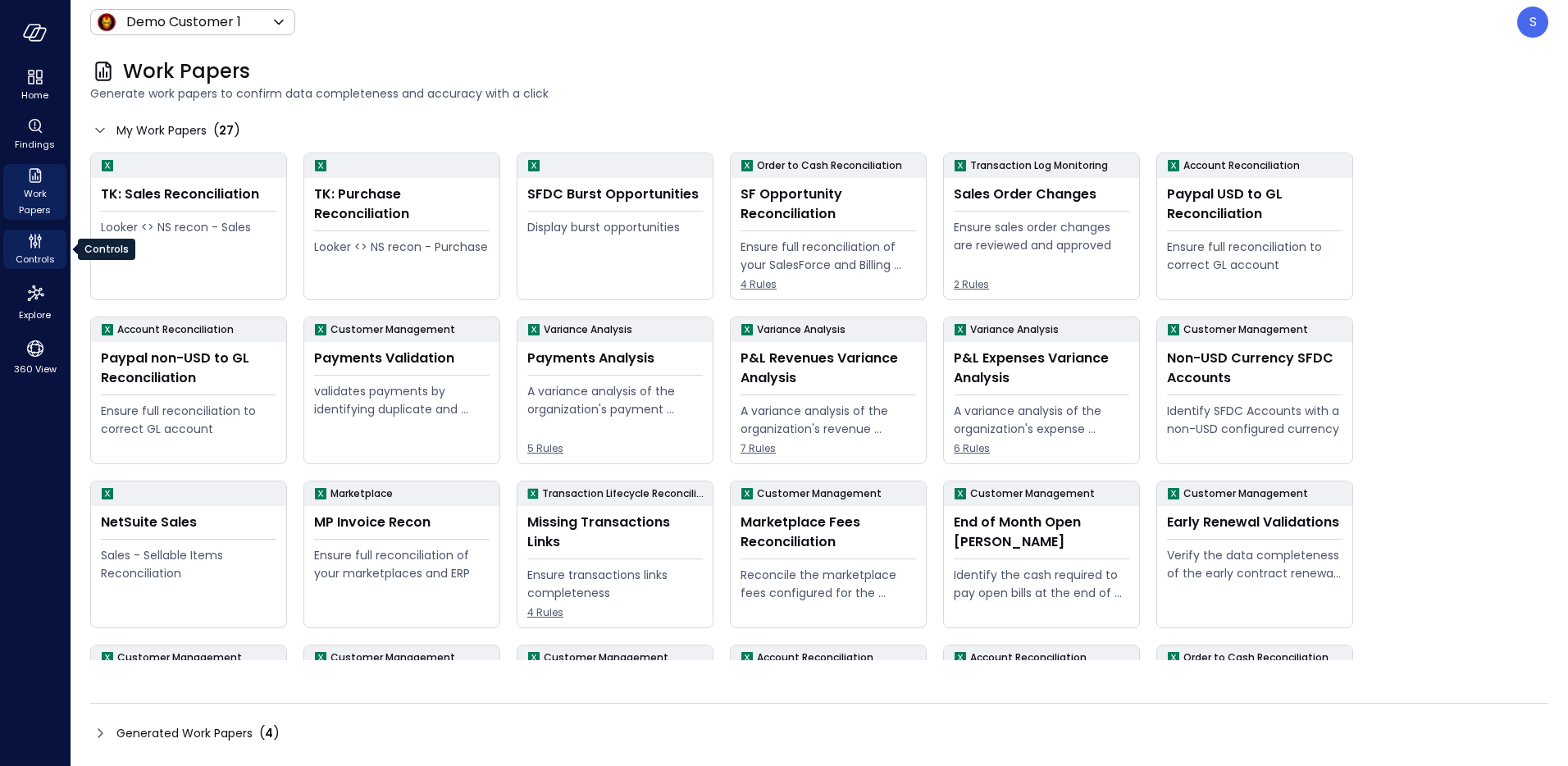
click at [38, 254] on span "Controls" at bounding box center [35, 259] width 39 height 17
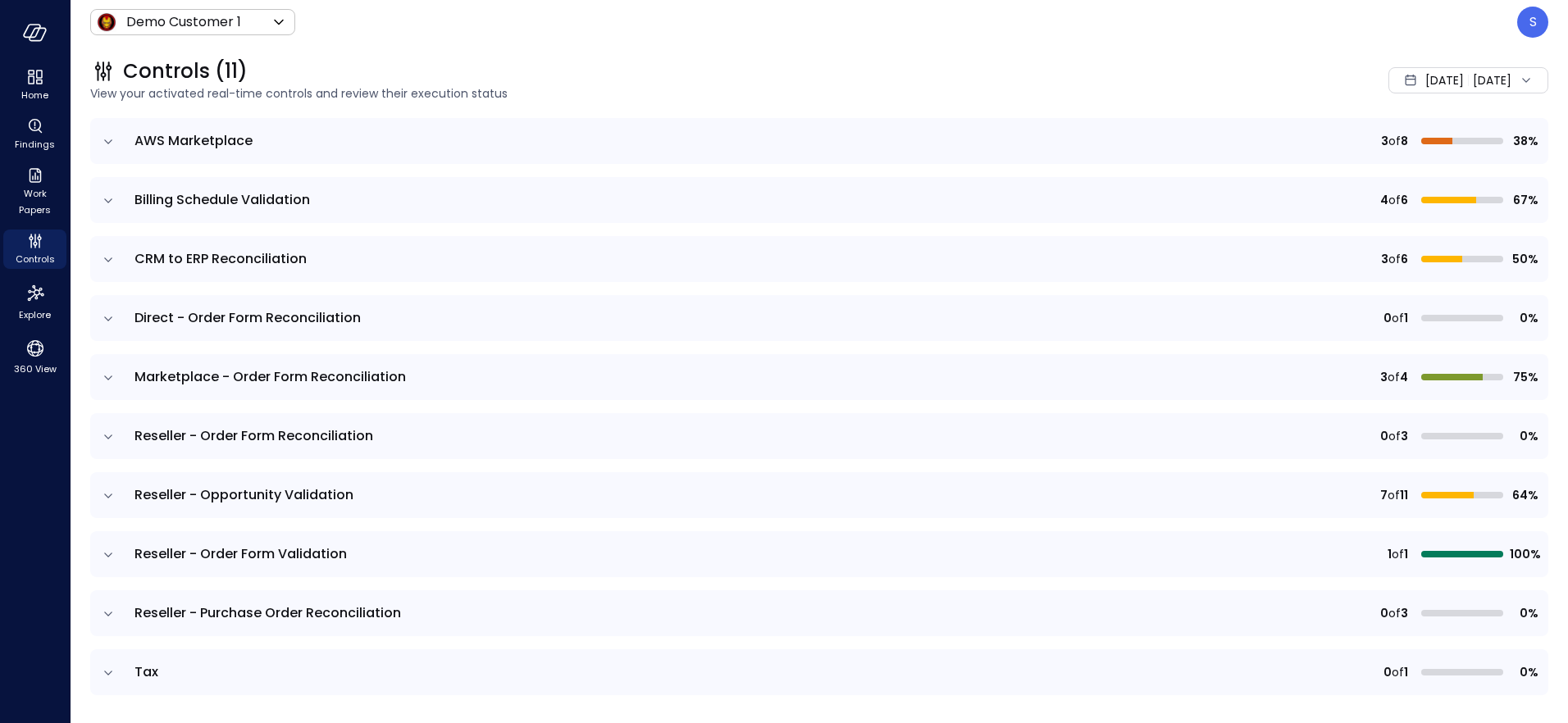
scroll to position [164, 0]
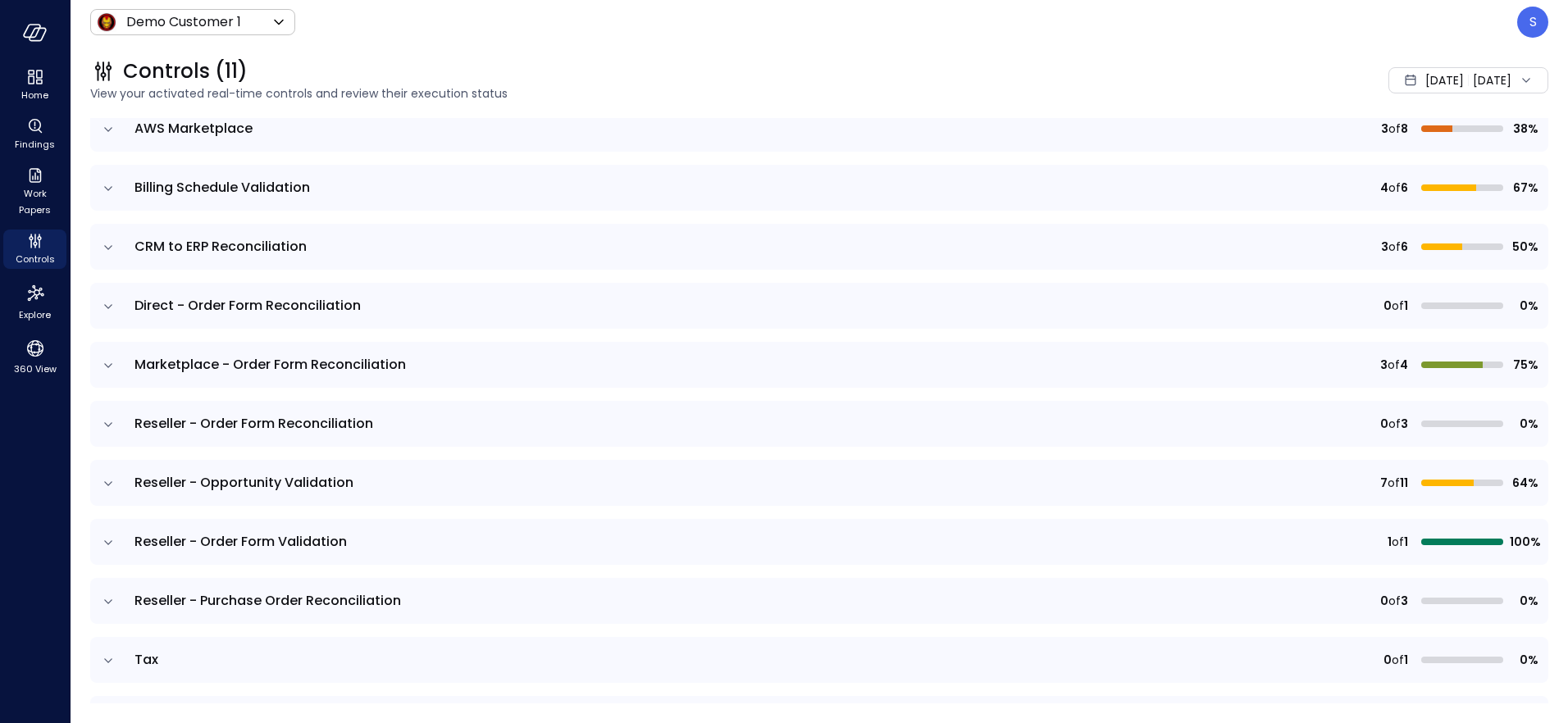
click at [105, 595] on icon "expand row" at bounding box center [108, 601] width 17 height 17
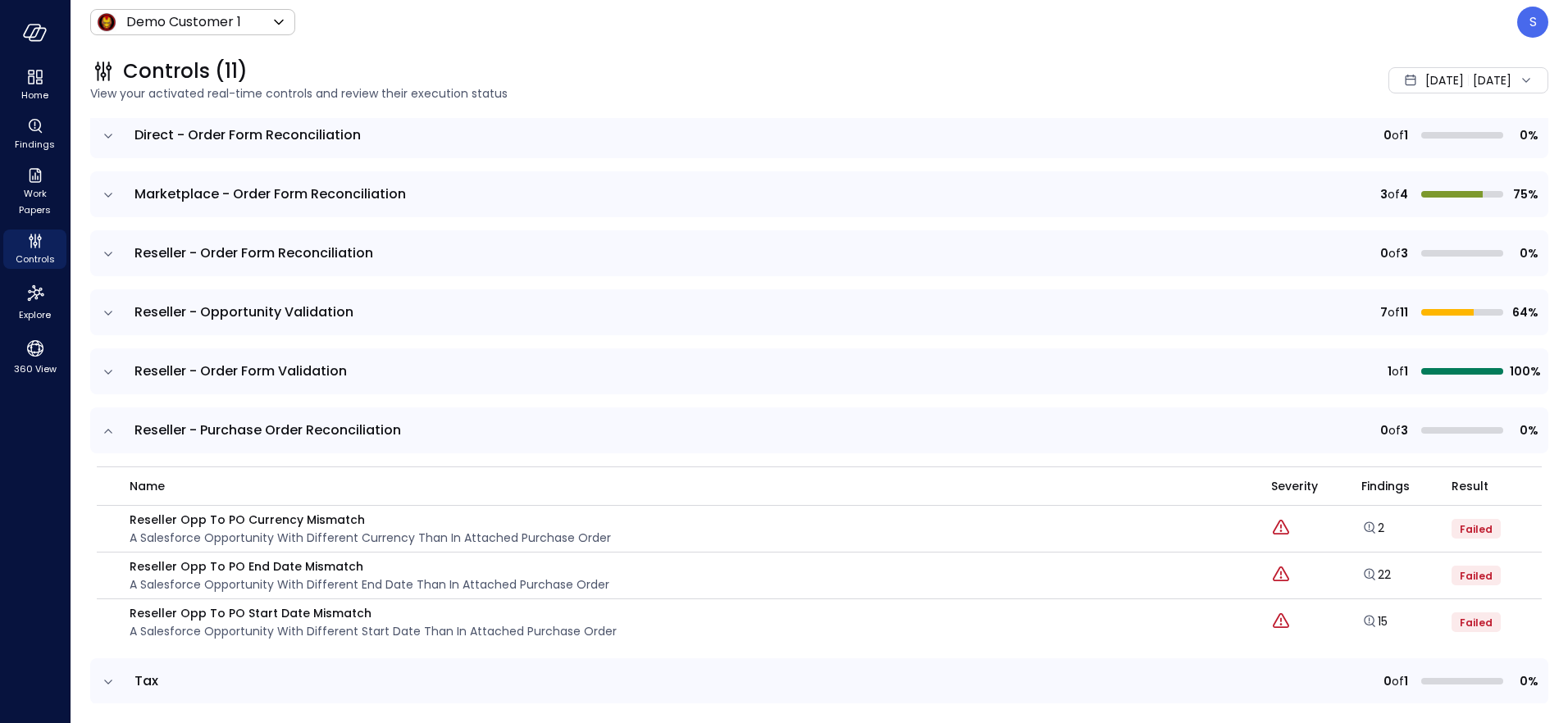
scroll to position [349, 0]
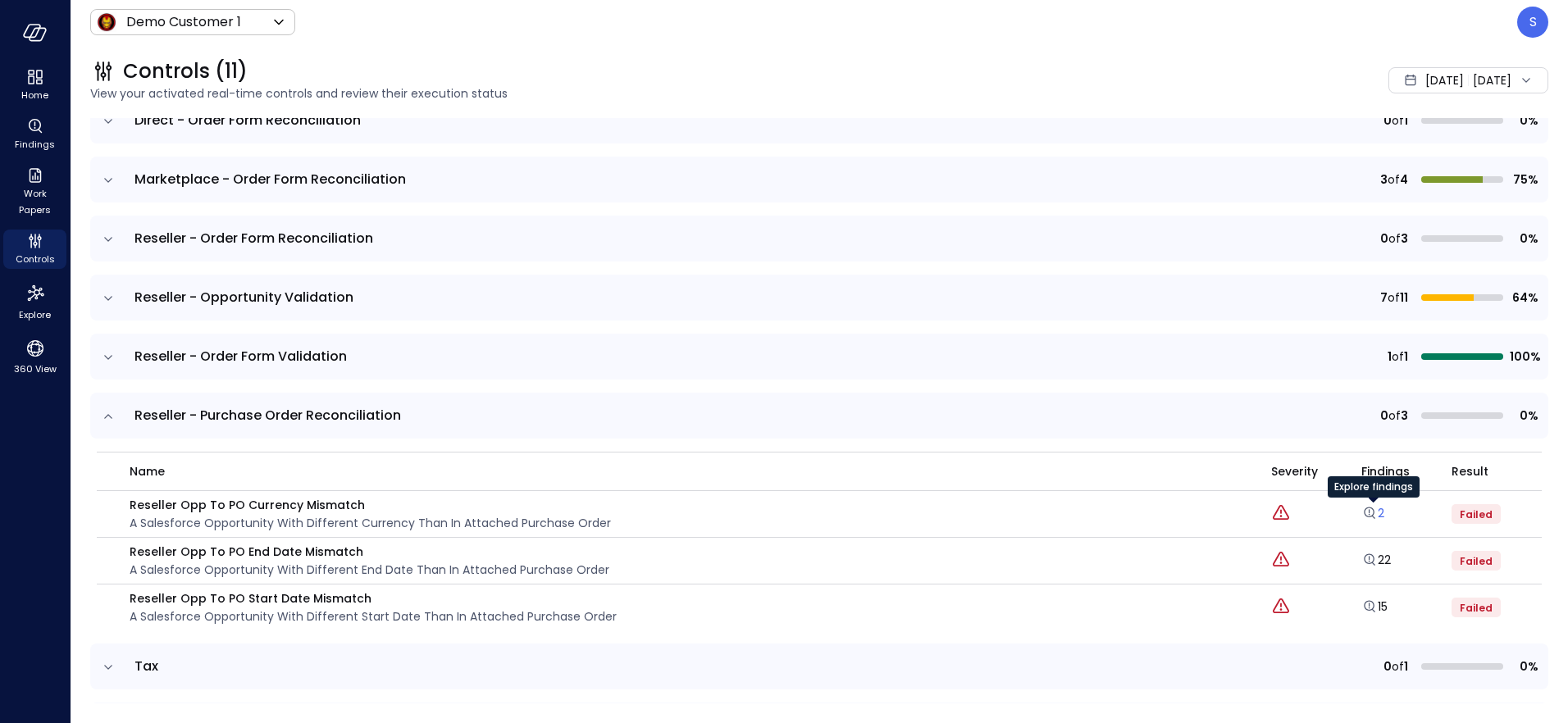
click at [1382, 513] on link "2" at bounding box center [1373, 513] width 23 height 17
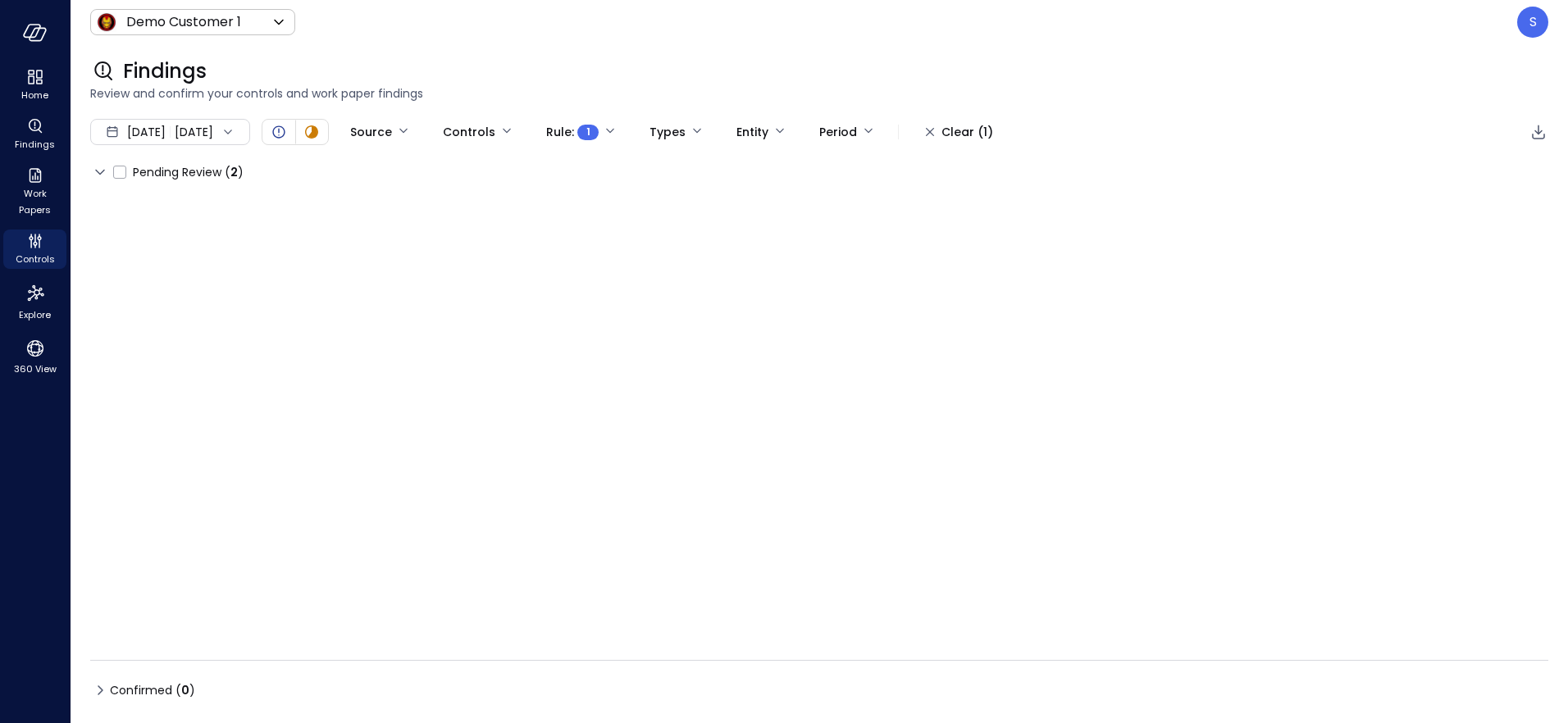
type input "****"
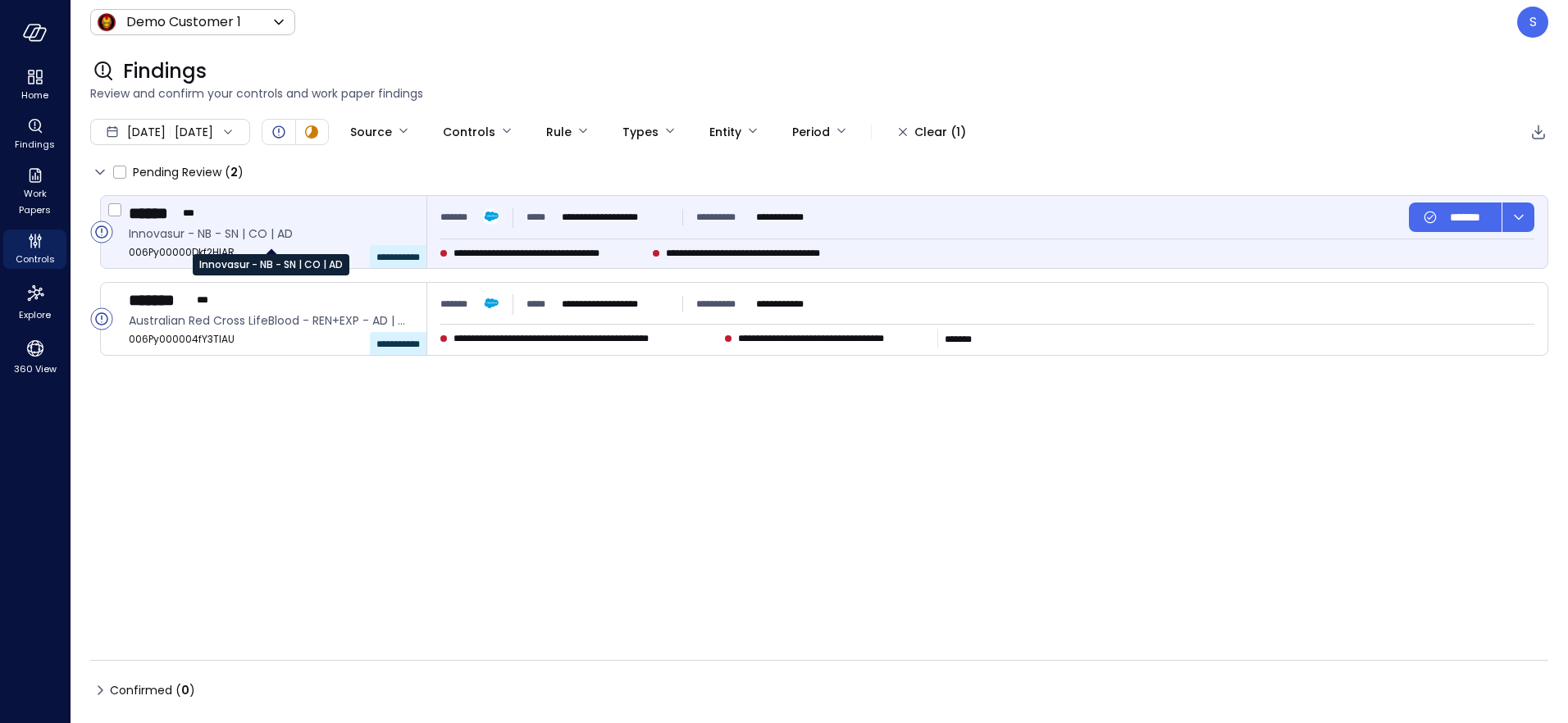
click at [193, 228] on span "Innovasur - NB - SN | CO | AD" at bounding box center [271, 234] width 285 height 18
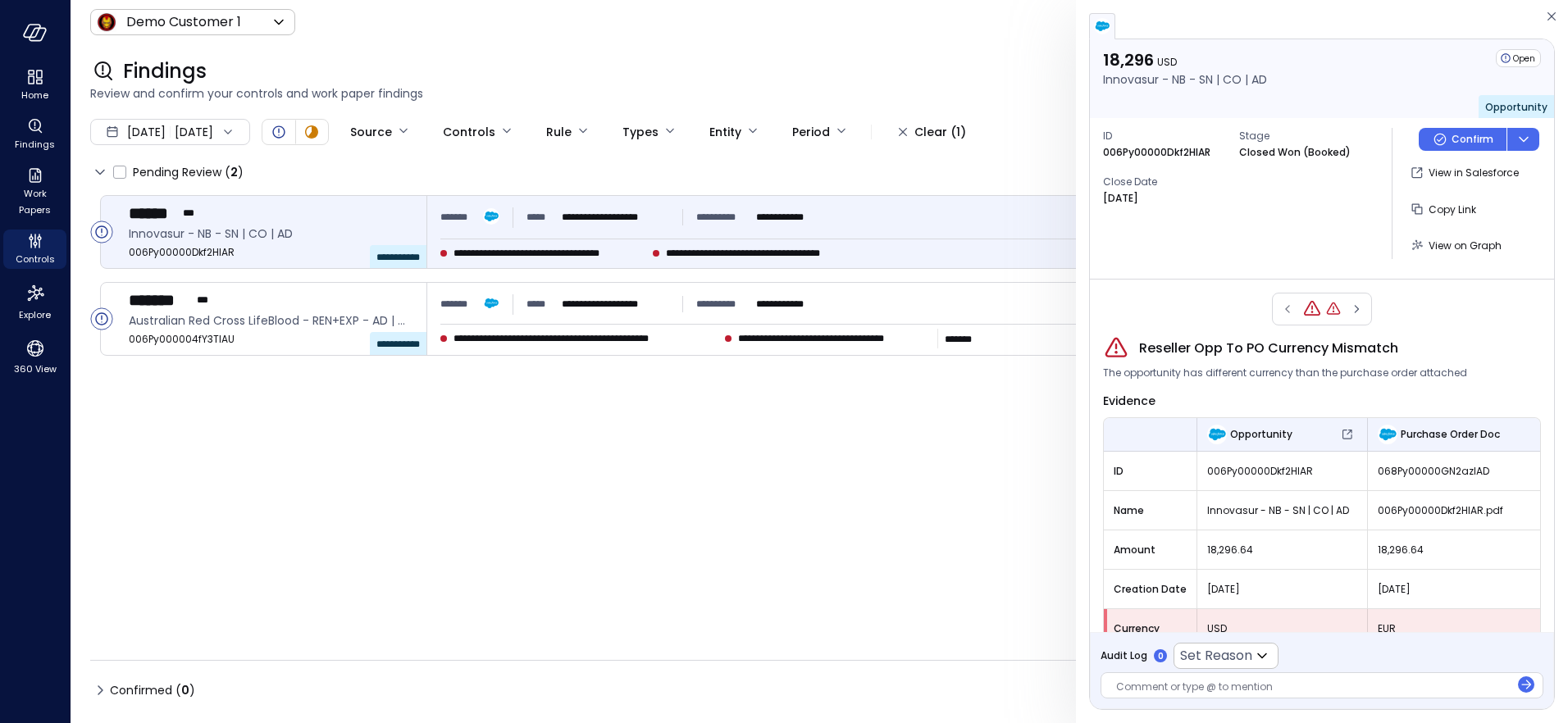
scroll to position [31, 0]
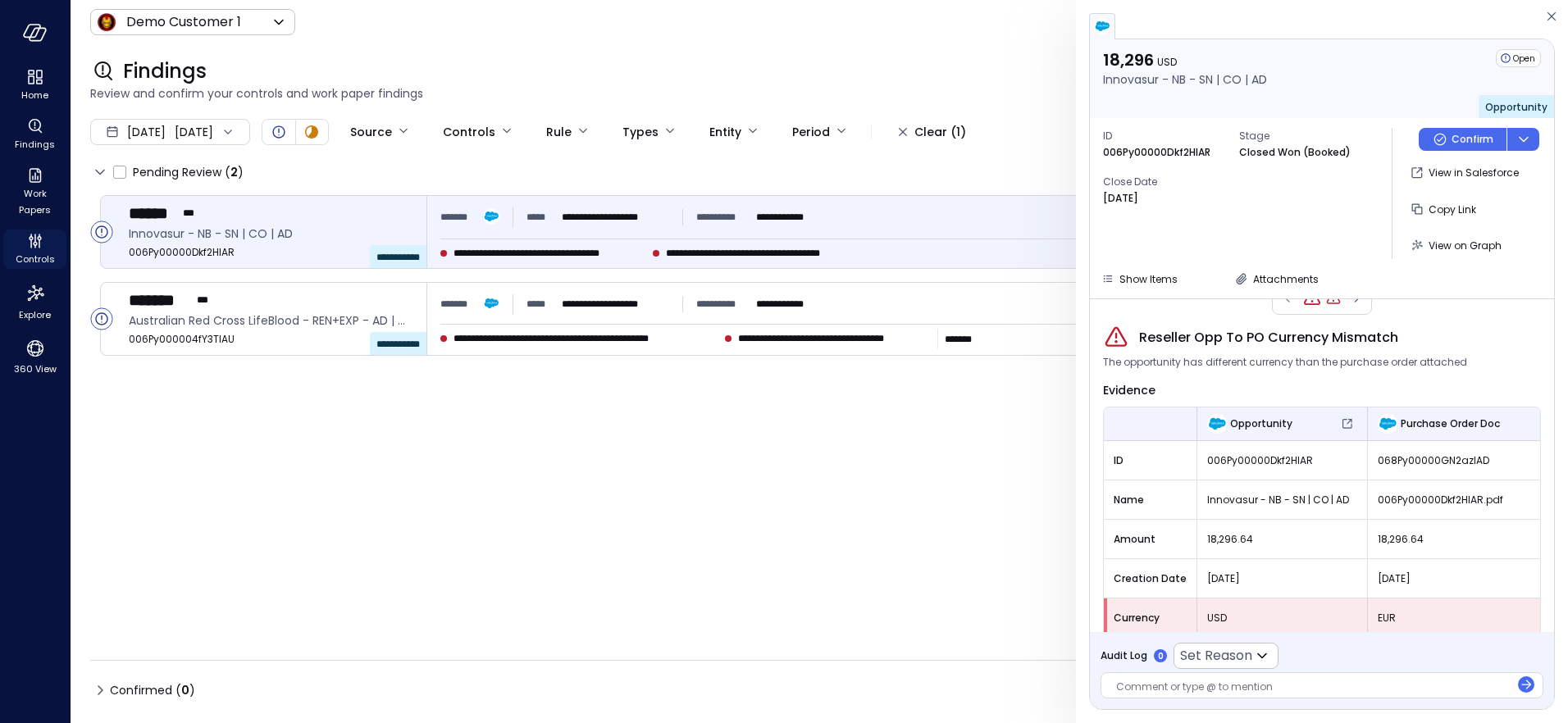
click at [28, 254] on span "Controls" at bounding box center [35, 259] width 39 height 17
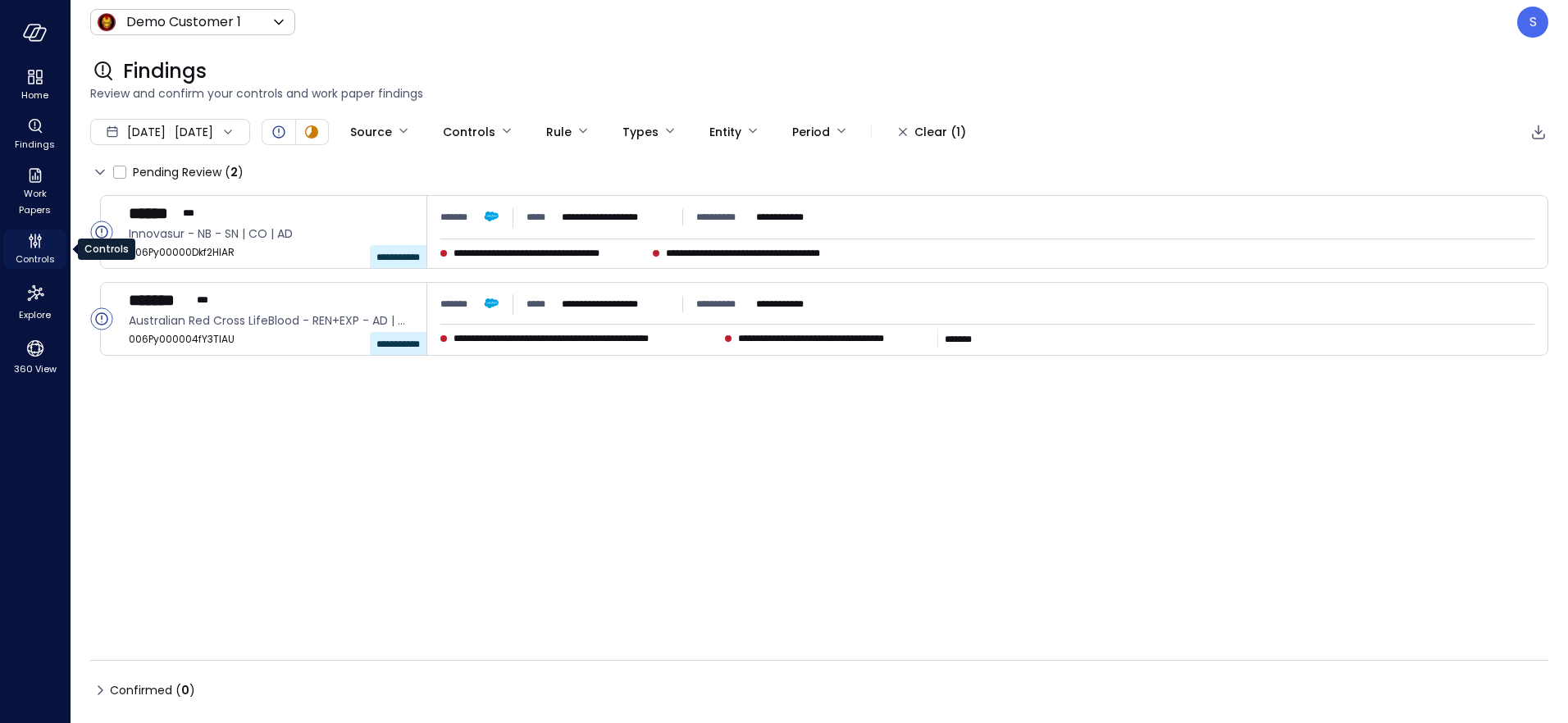
click at [32, 256] on span "Controls" at bounding box center [35, 259] width 39 height 17
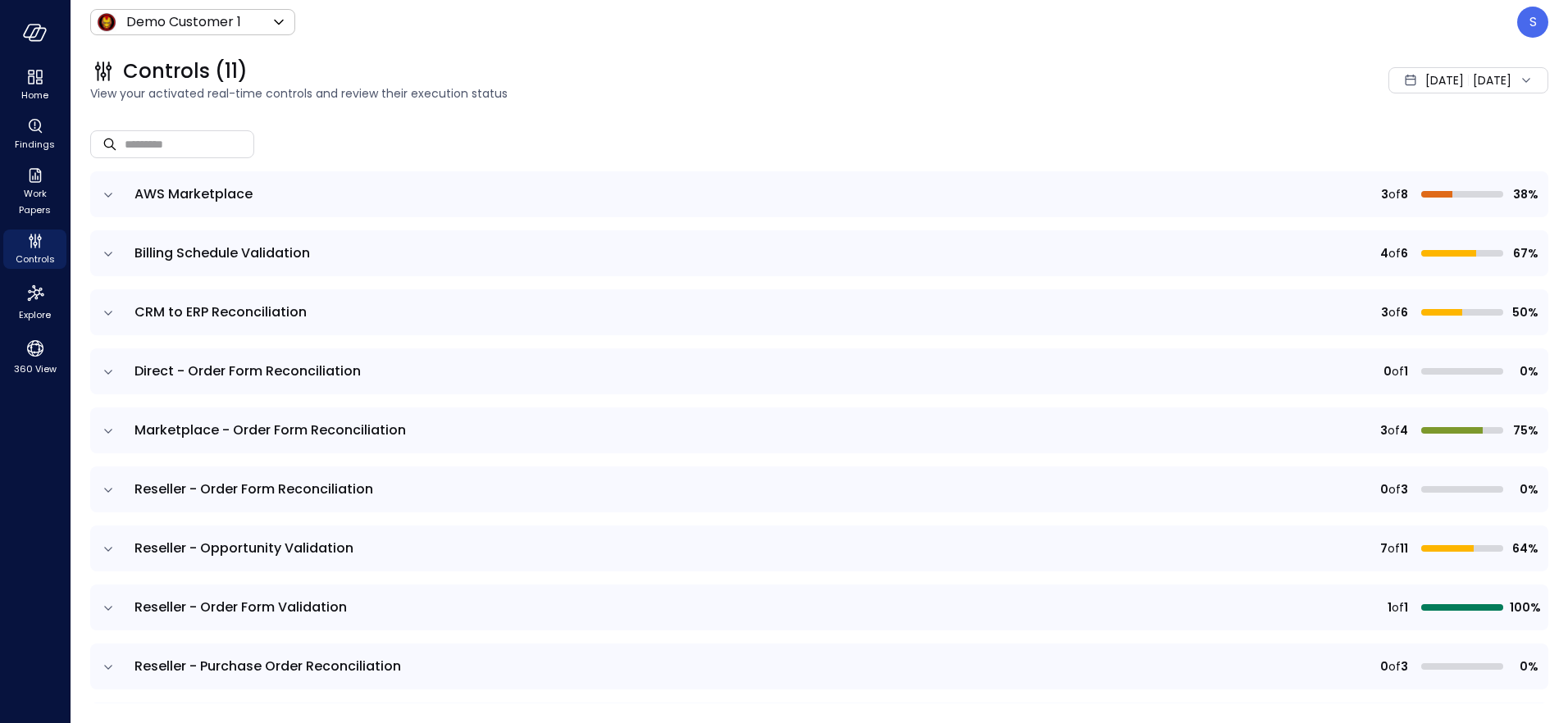
scroll to position [97, 0]
click at [105, 431] on icon "expand row" at bounding box center [108, 432] width 17 height 17
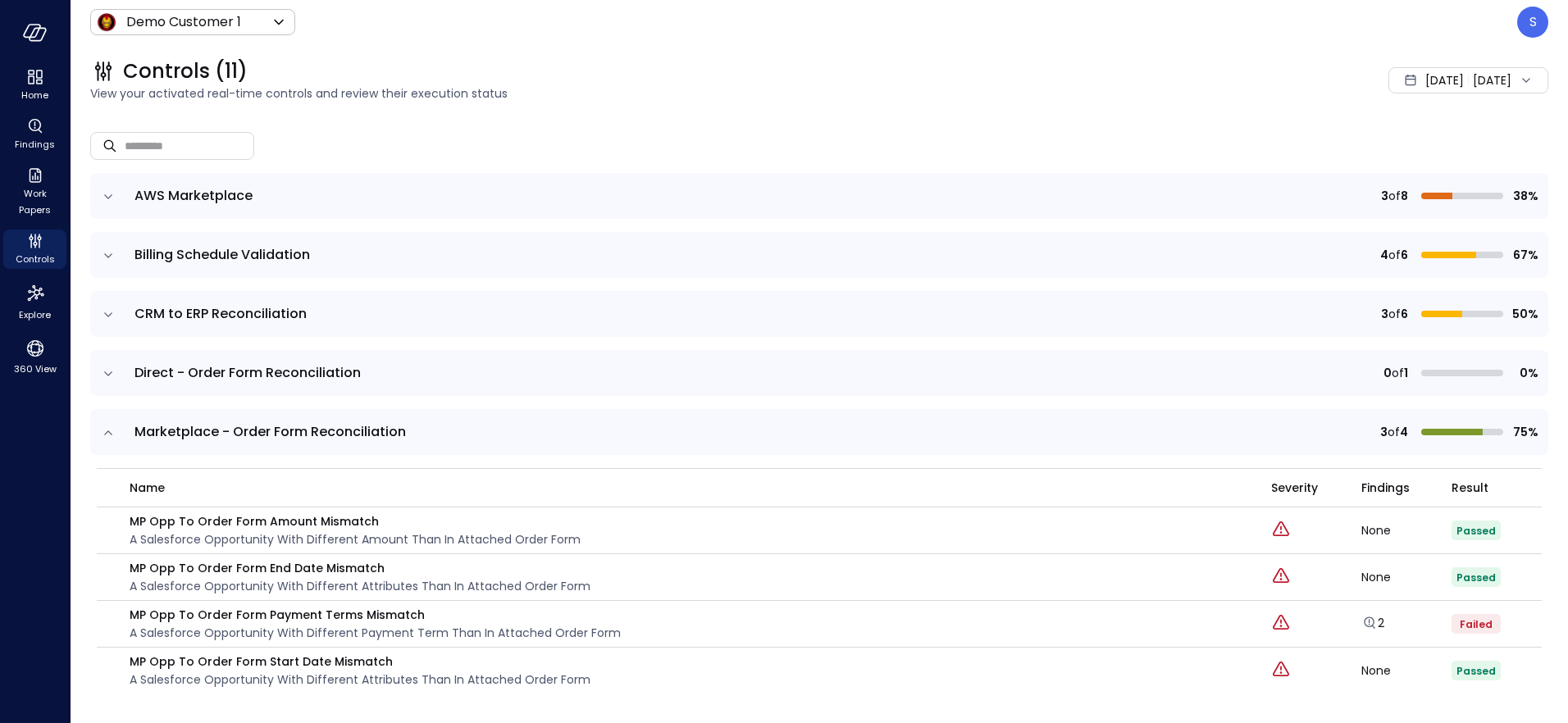
click at [1385, 622] on div "2" at bounding box center [1406, 624] width 90 height 18
click at [1379, 622] on link "2" at bounding box center [1373, 623] width 23 height 17
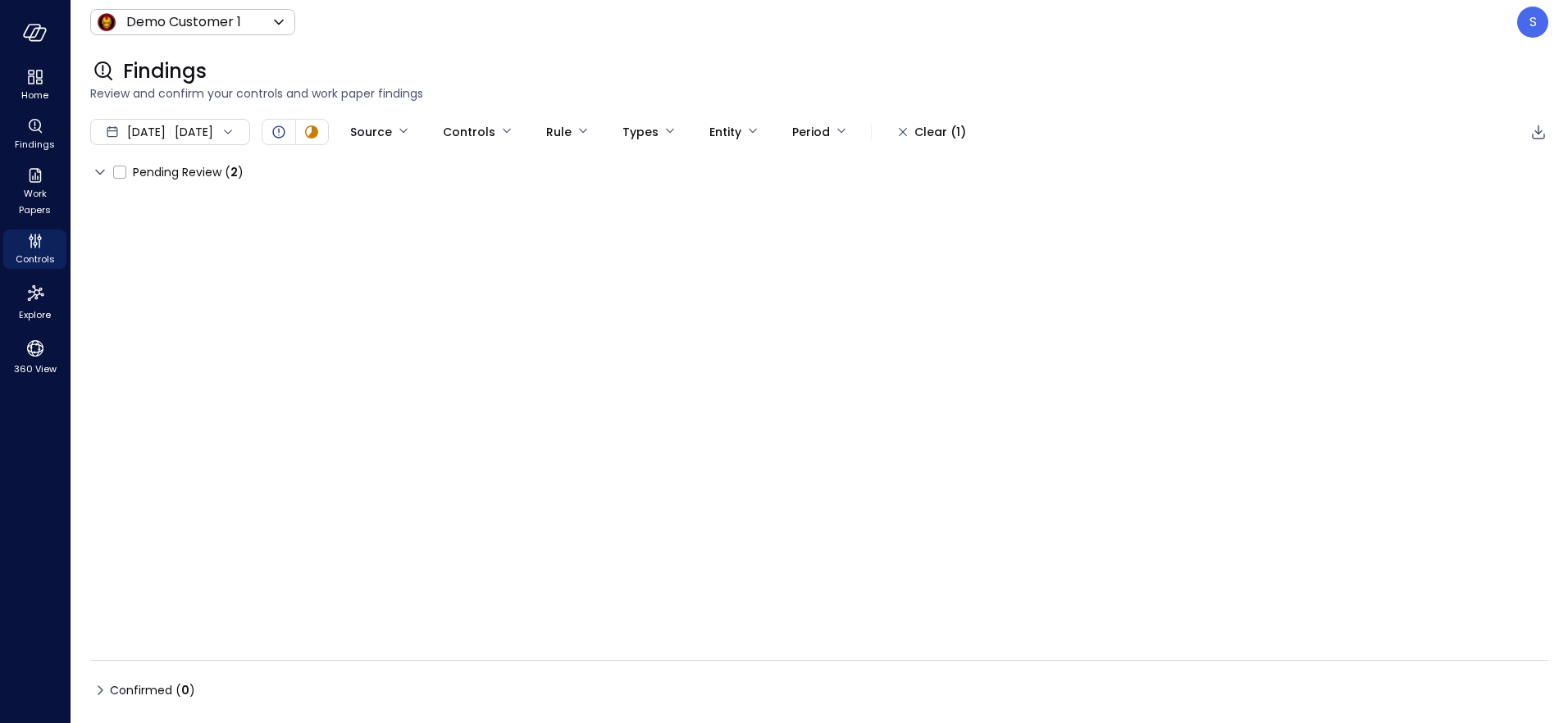
type input "****"
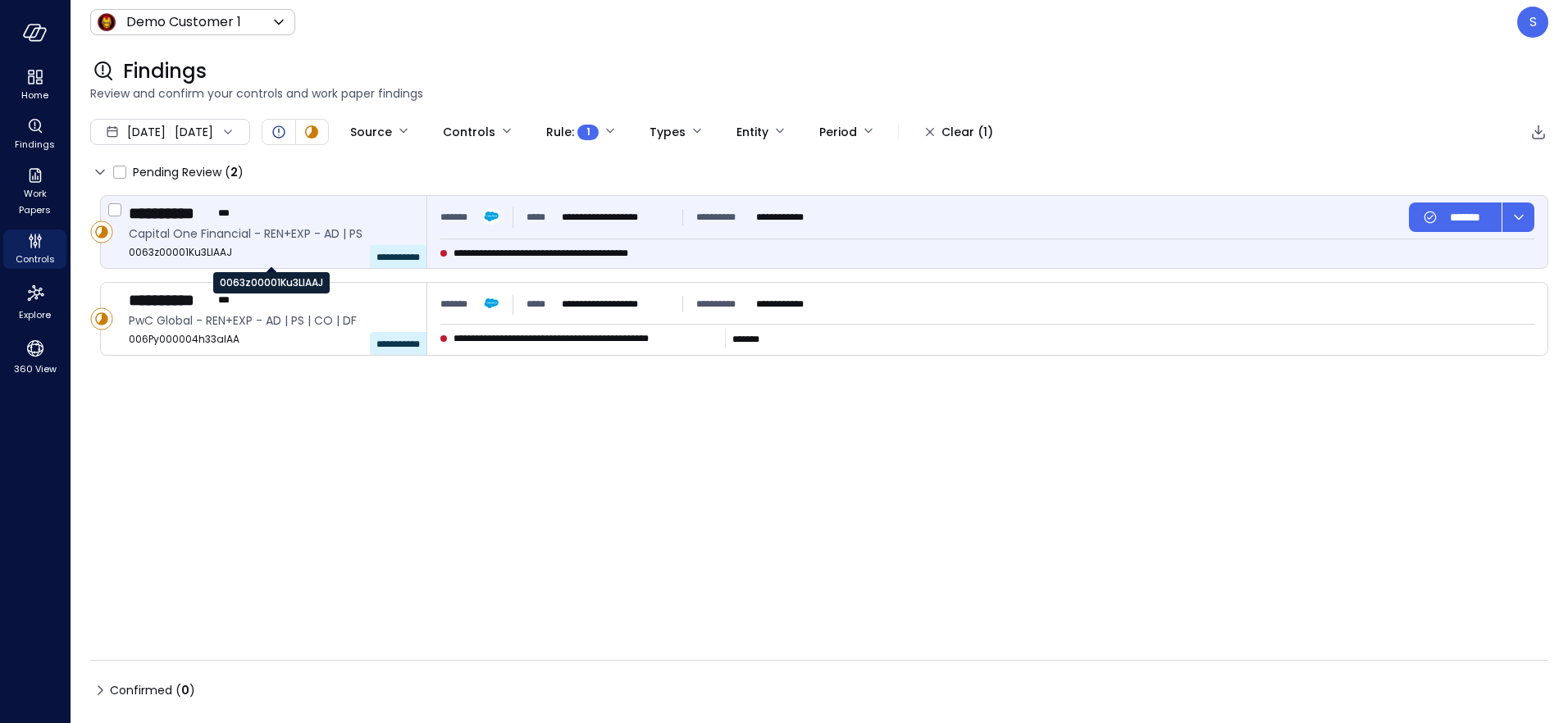
click at [199, 250] on span "0063z00001Ku3LlAAJ" at bounding box center [271, 252] width 285 height 17
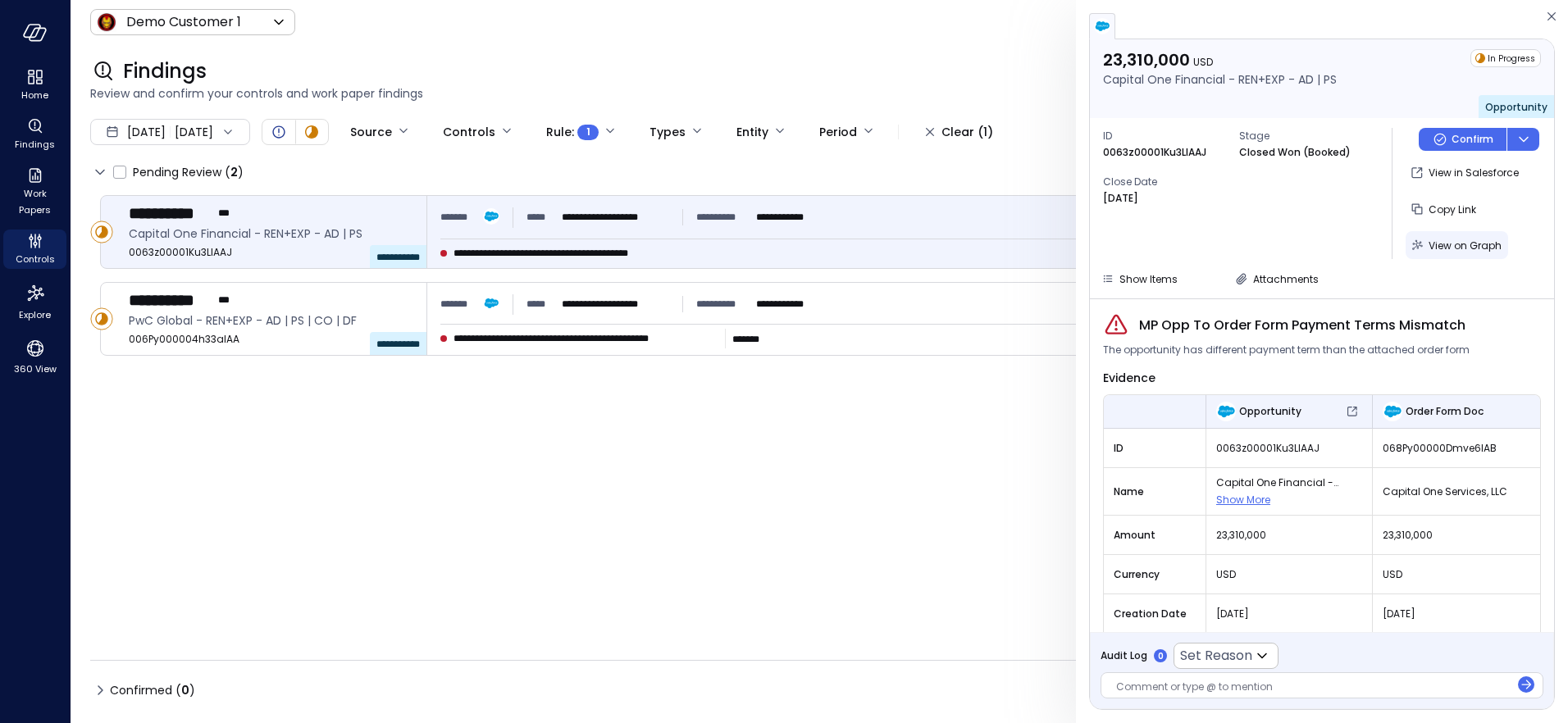
click at [1454, 243] on span "View on Graph" at bounding box center [1465, 246] width 73 height 14
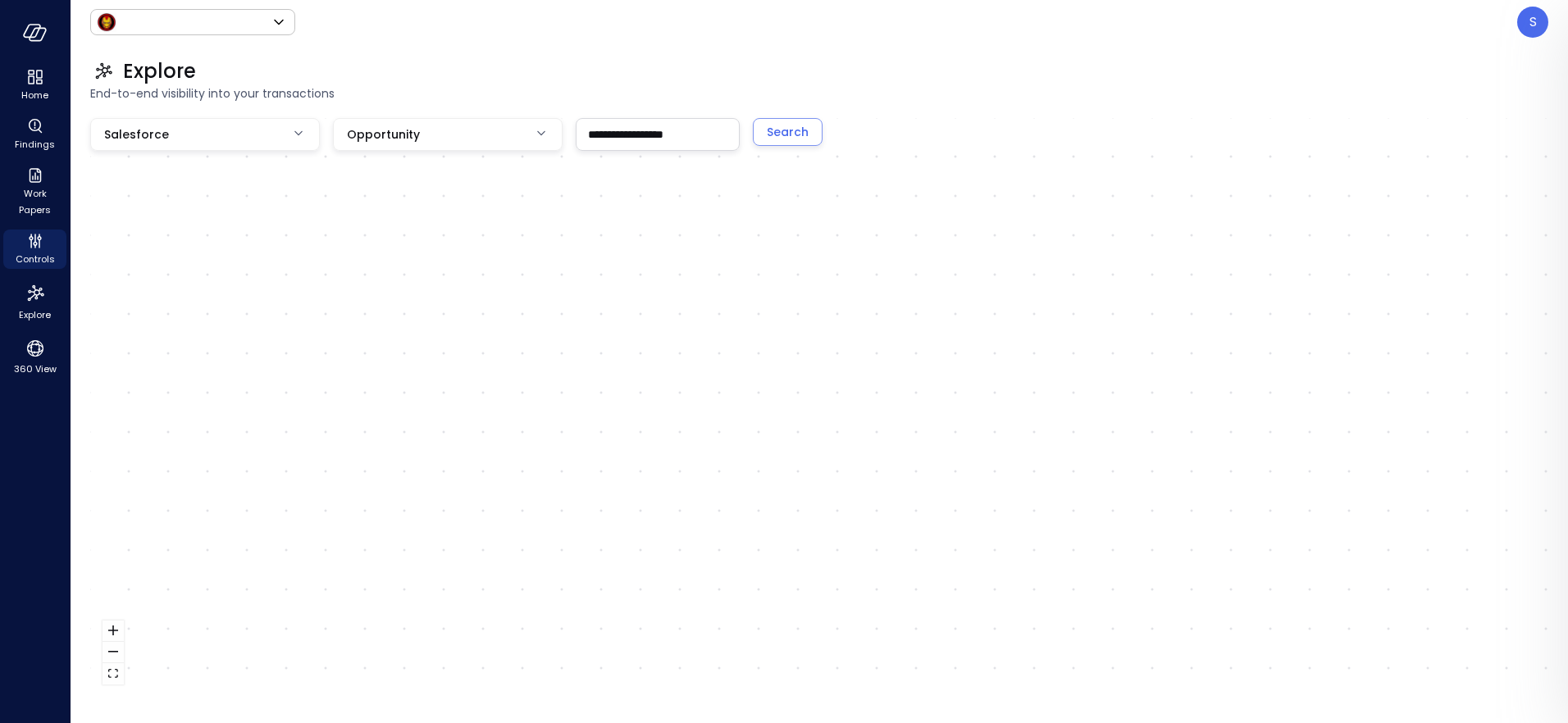
type input "*****"
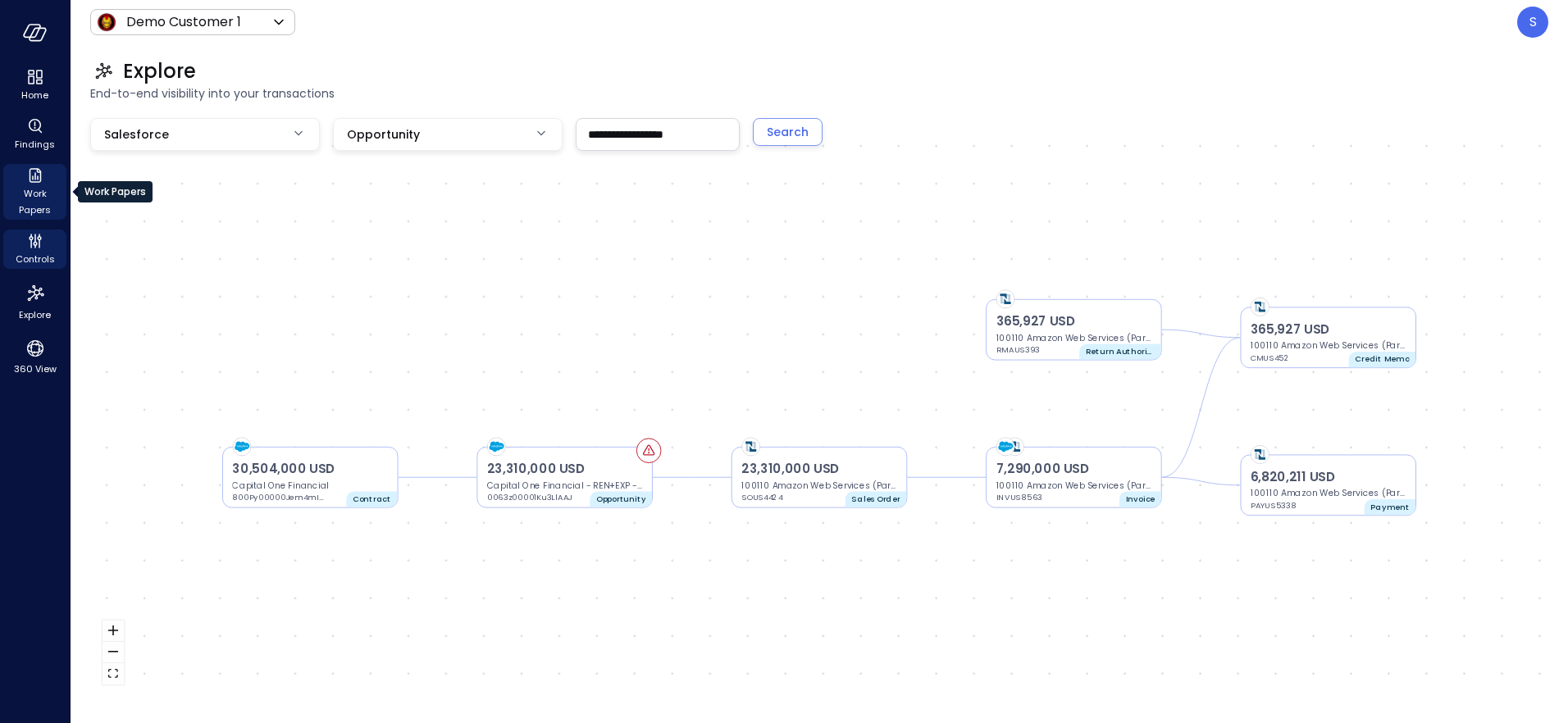
click at [33, 200] on span "Work Papers" at bounding box center [34, 201] width 50 height 32
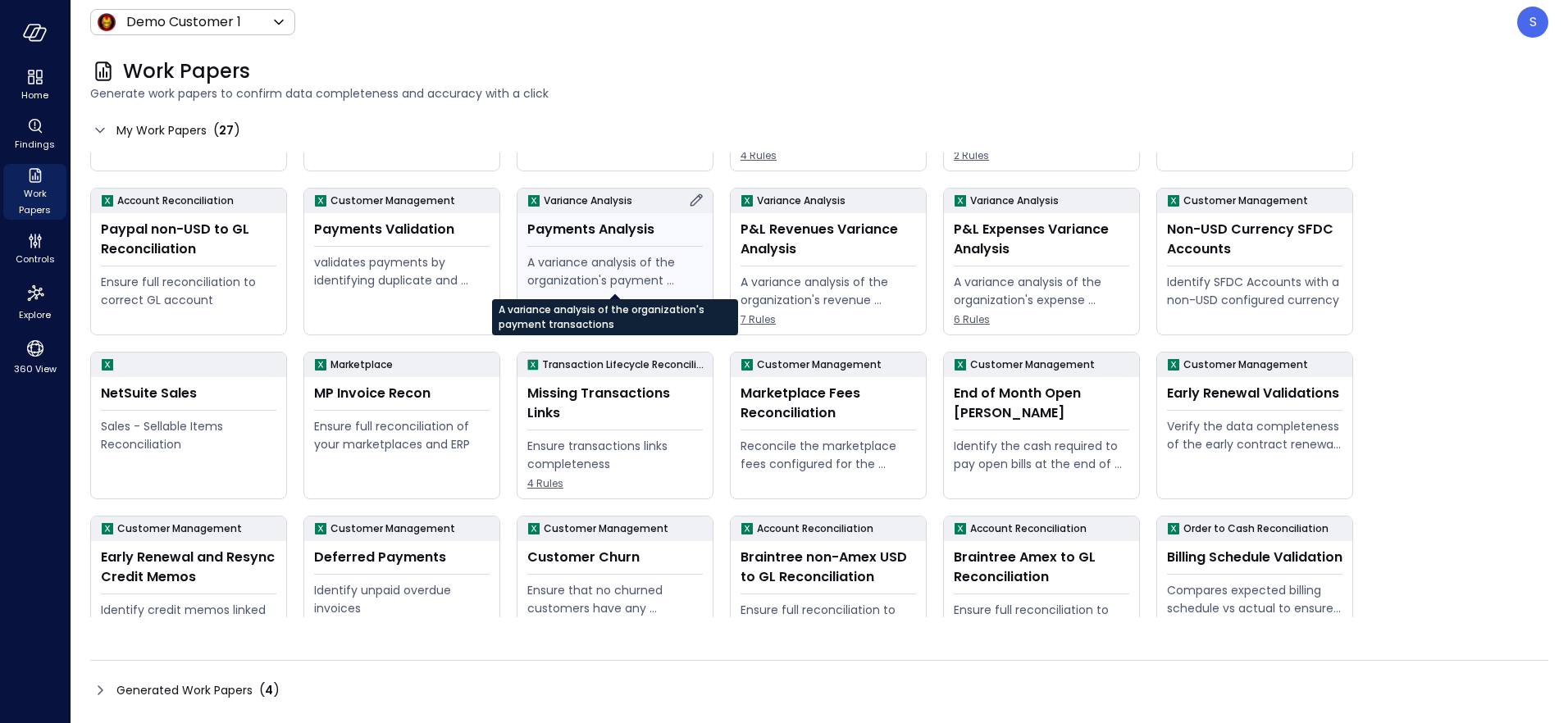
scroll to position [130, 0]
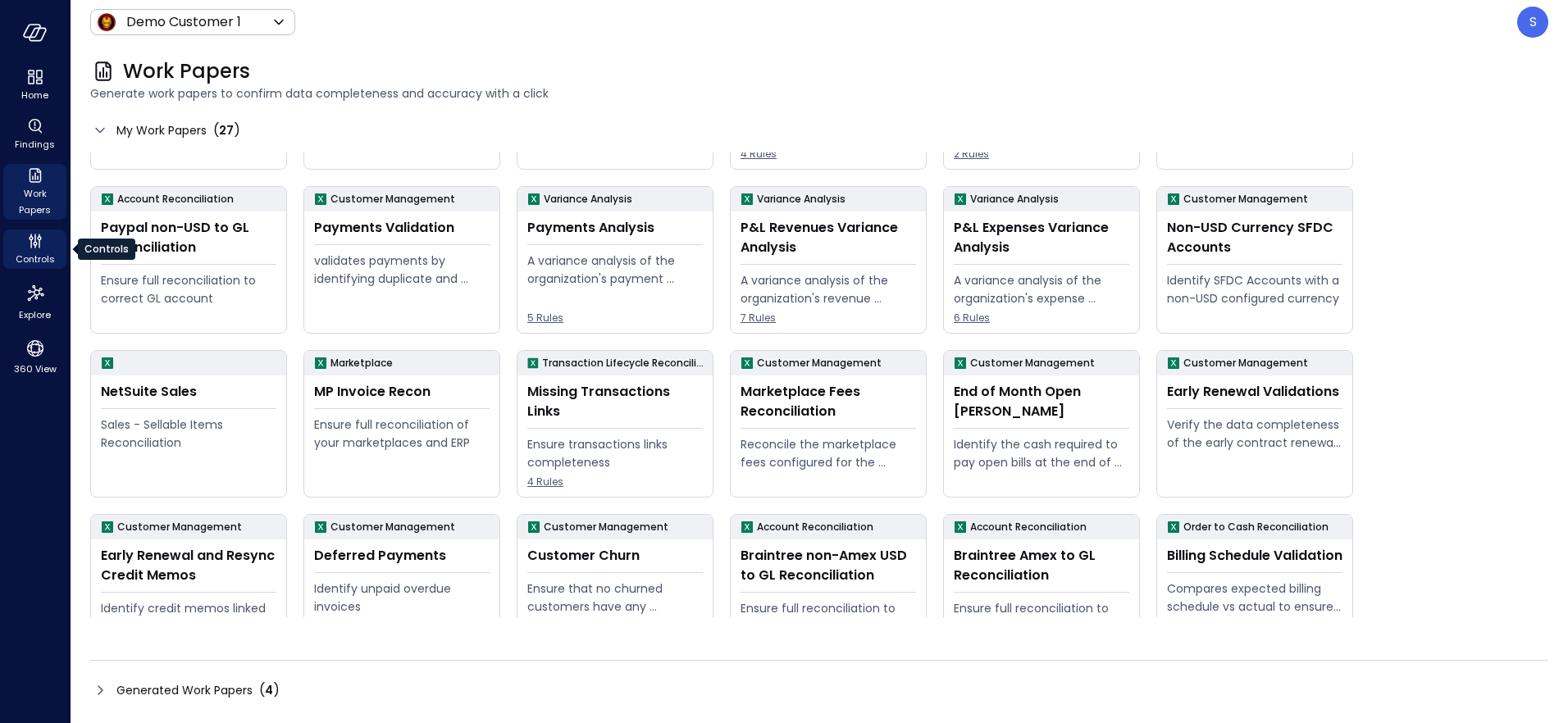
click at [36, 254] on span "Controls" at bounding box center [35, 259] width 39 height 17
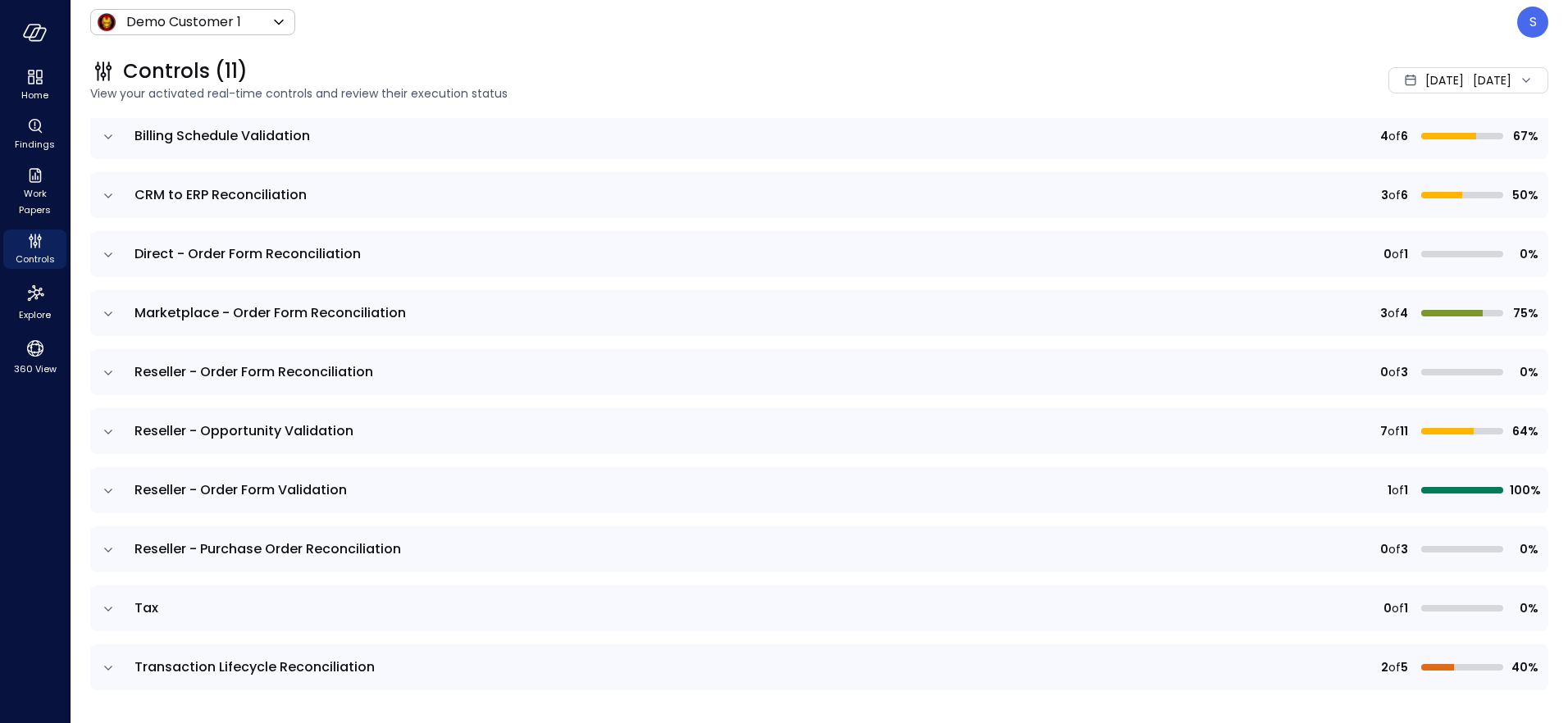
scroll to position [213, 0]
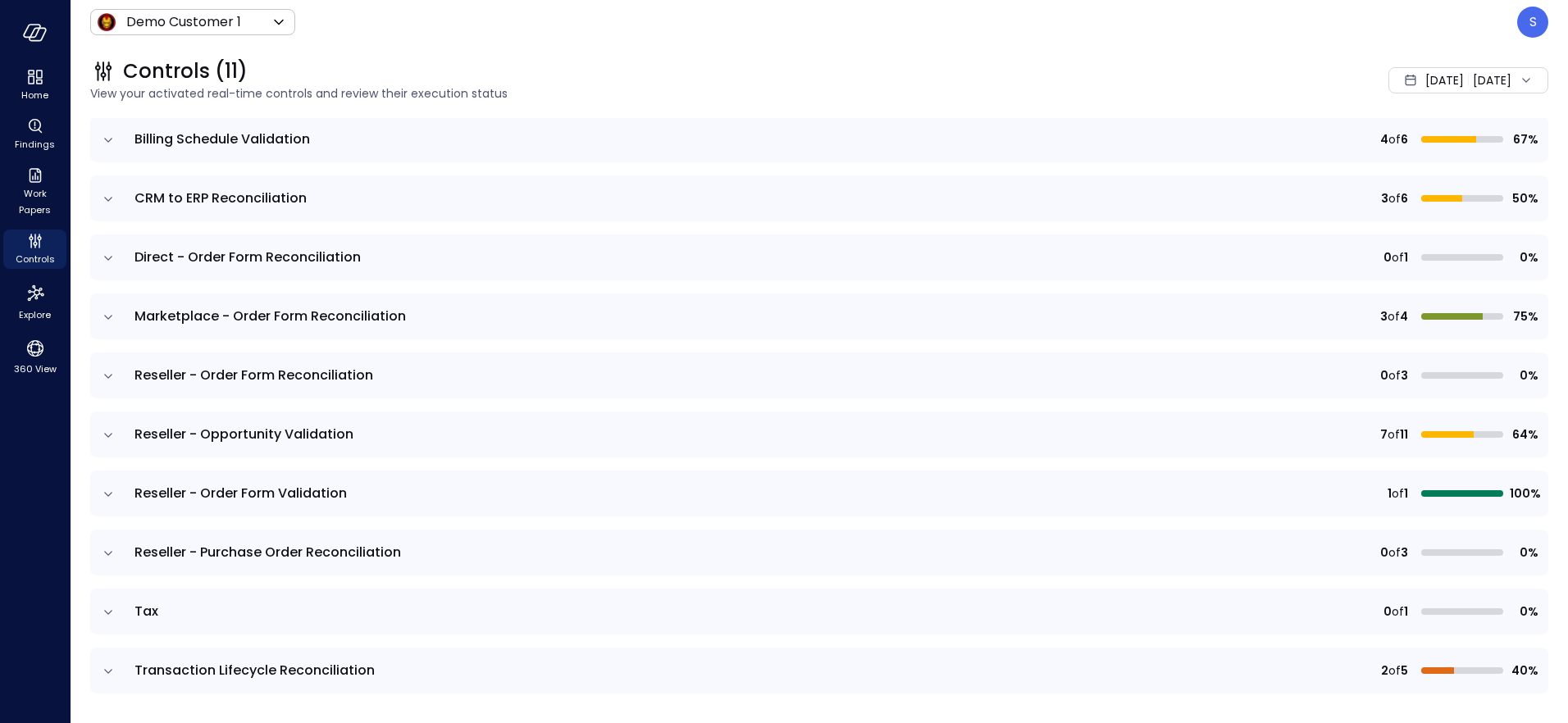
click at [109, 551] on icon "expand row" at bounding box center [108, 553] width 17 height 17
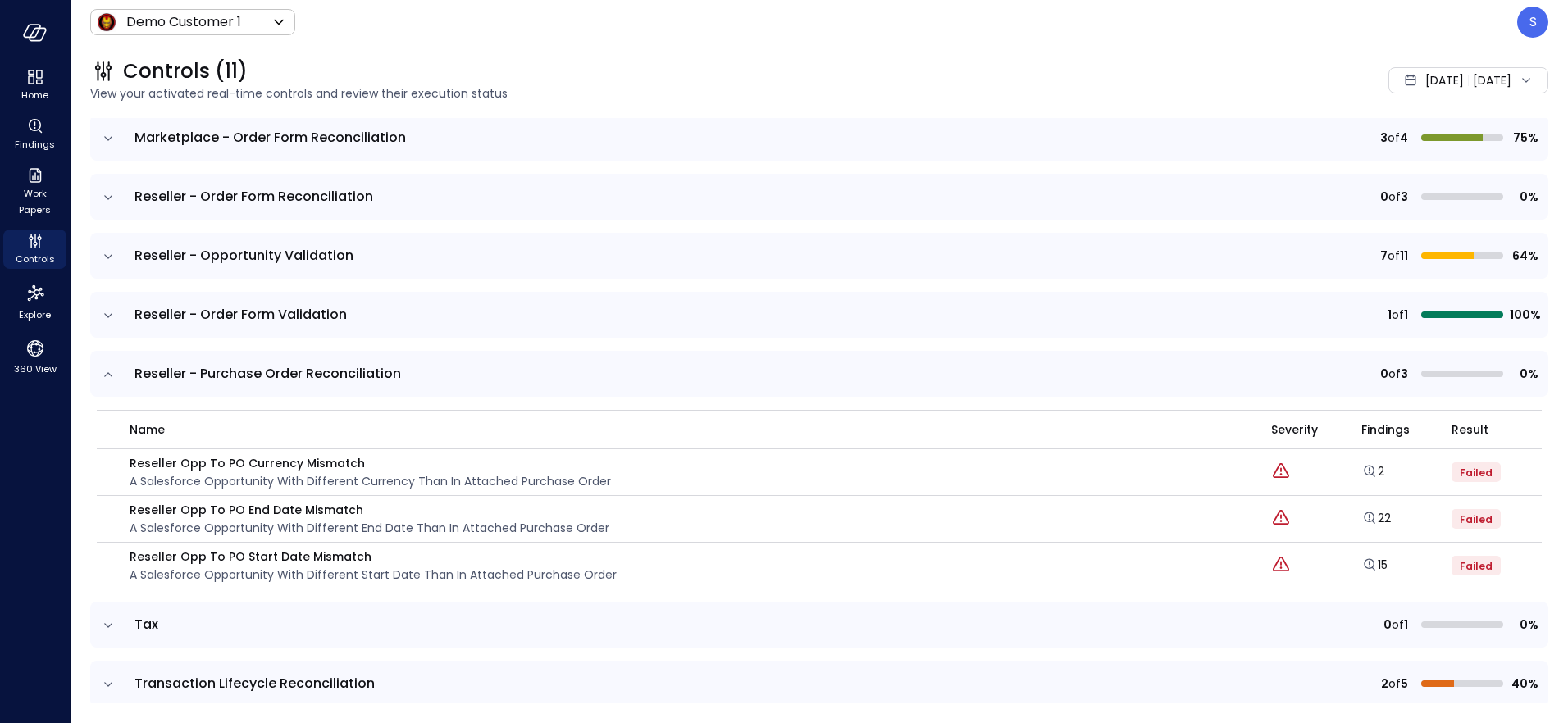
scroll to position [393, 0]
click at [1378, 469] on link "2" at bounding box center [1373, 469] width 23 height 17
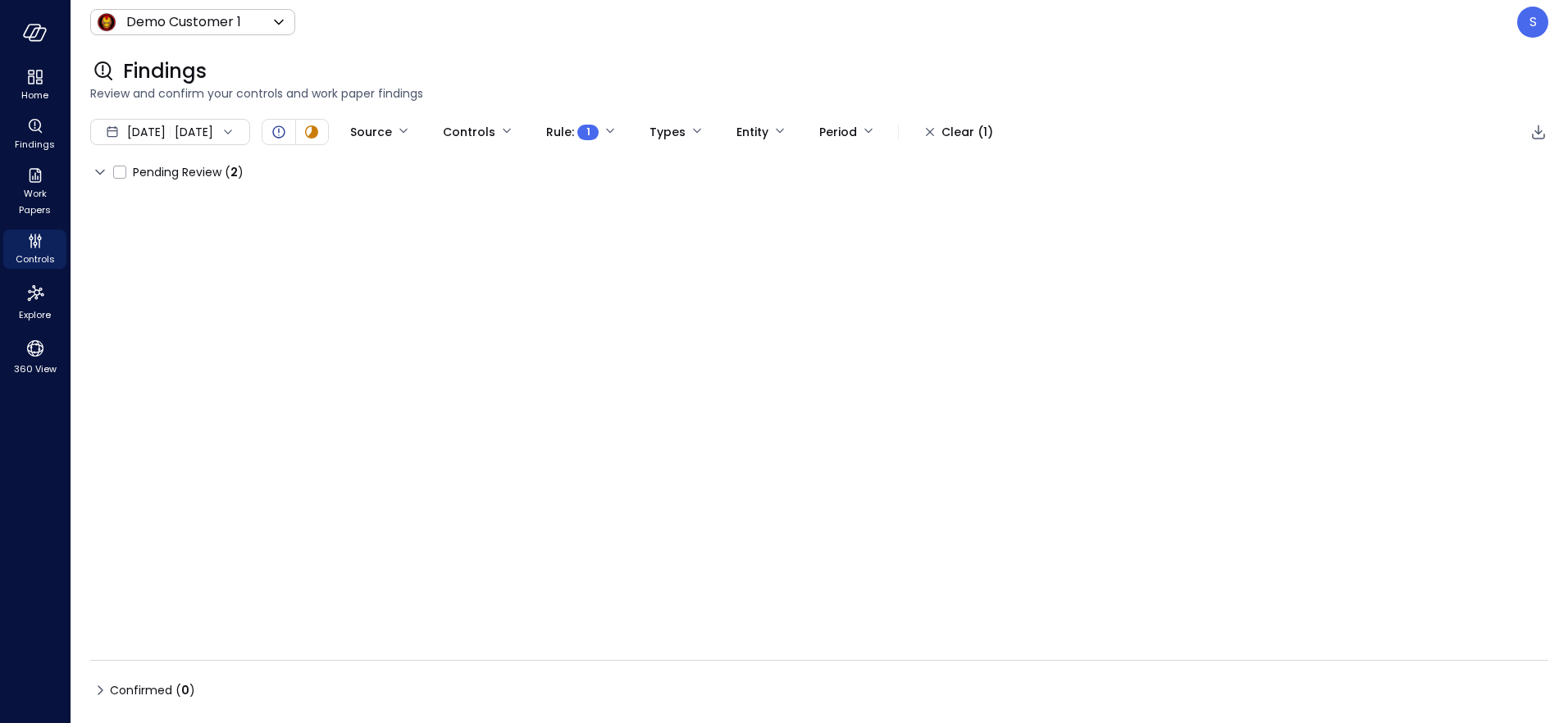
type input "****"
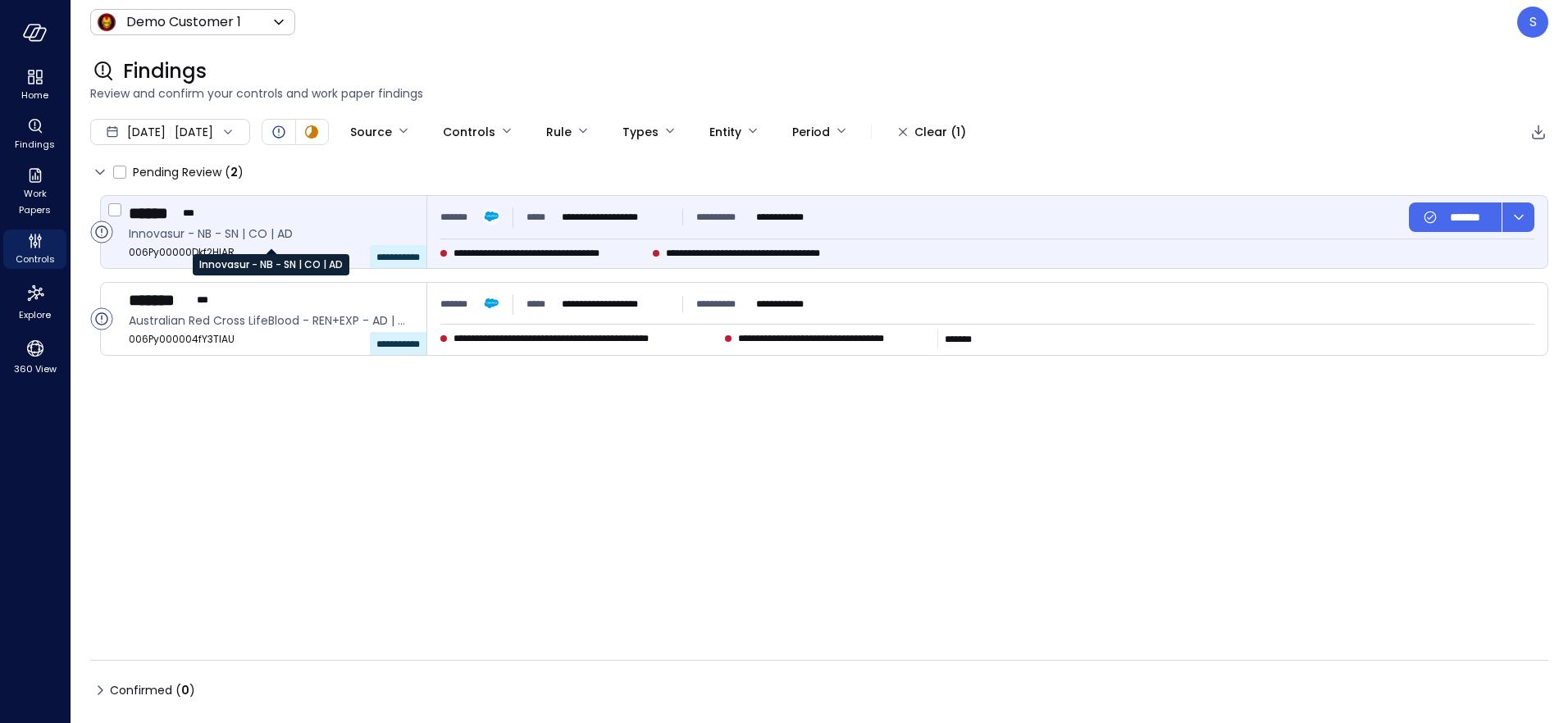
click at [211, 241] on span "Innovasur - NB - SN | CO | AD" at bounding box center [271, 234] width 285 height 18
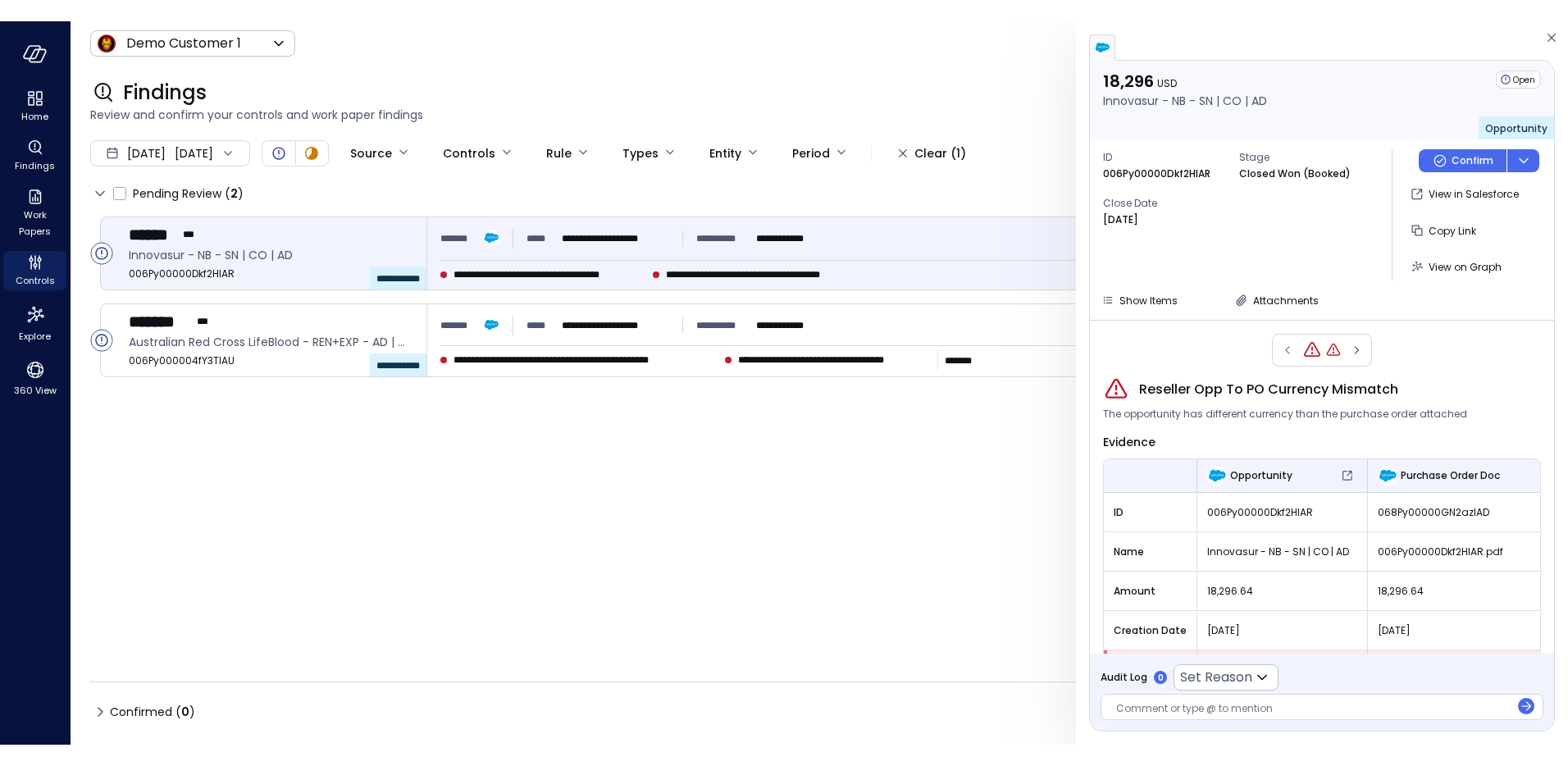
scroll to position [50, 0]
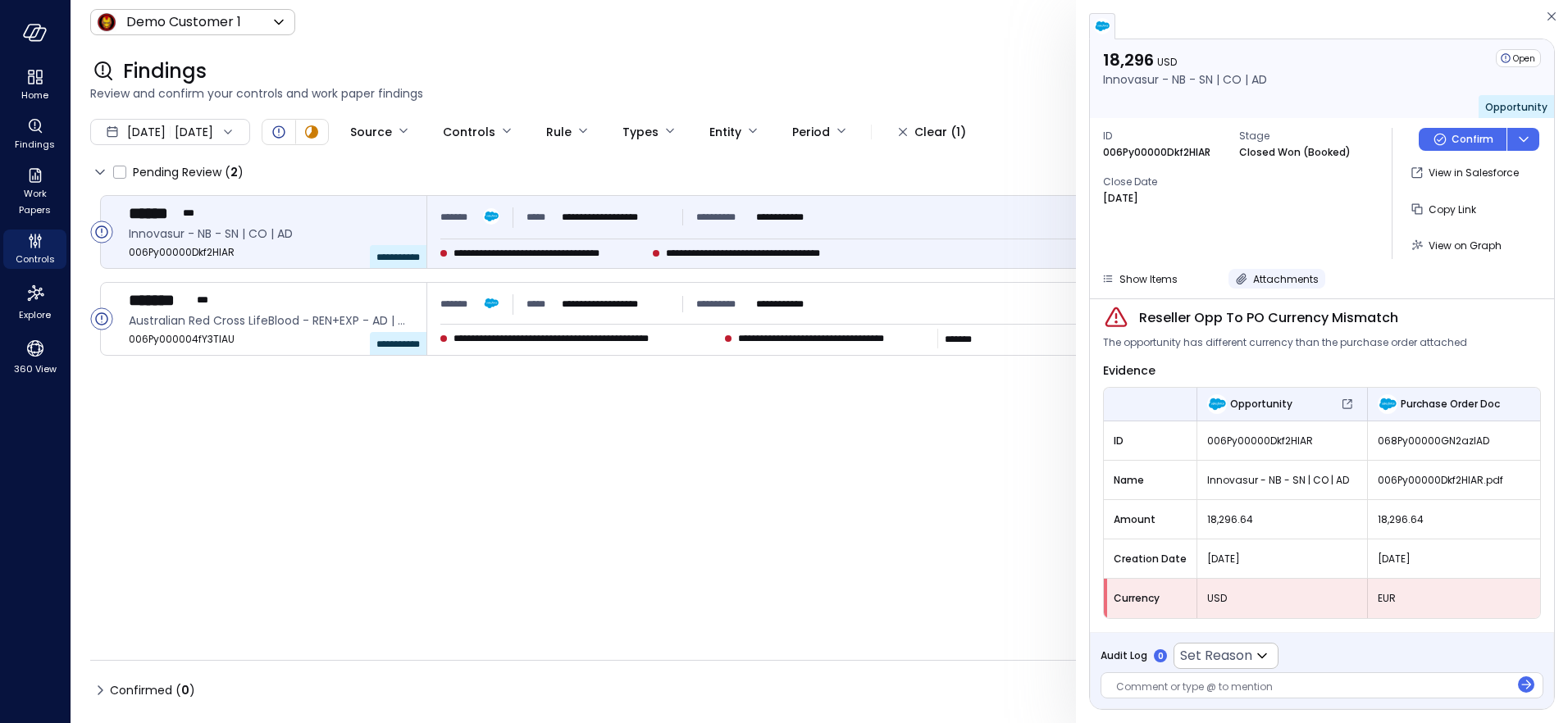
click at [1269, 276] on span "Attachments" at bounding box center [1286, 279] width 66 height 14
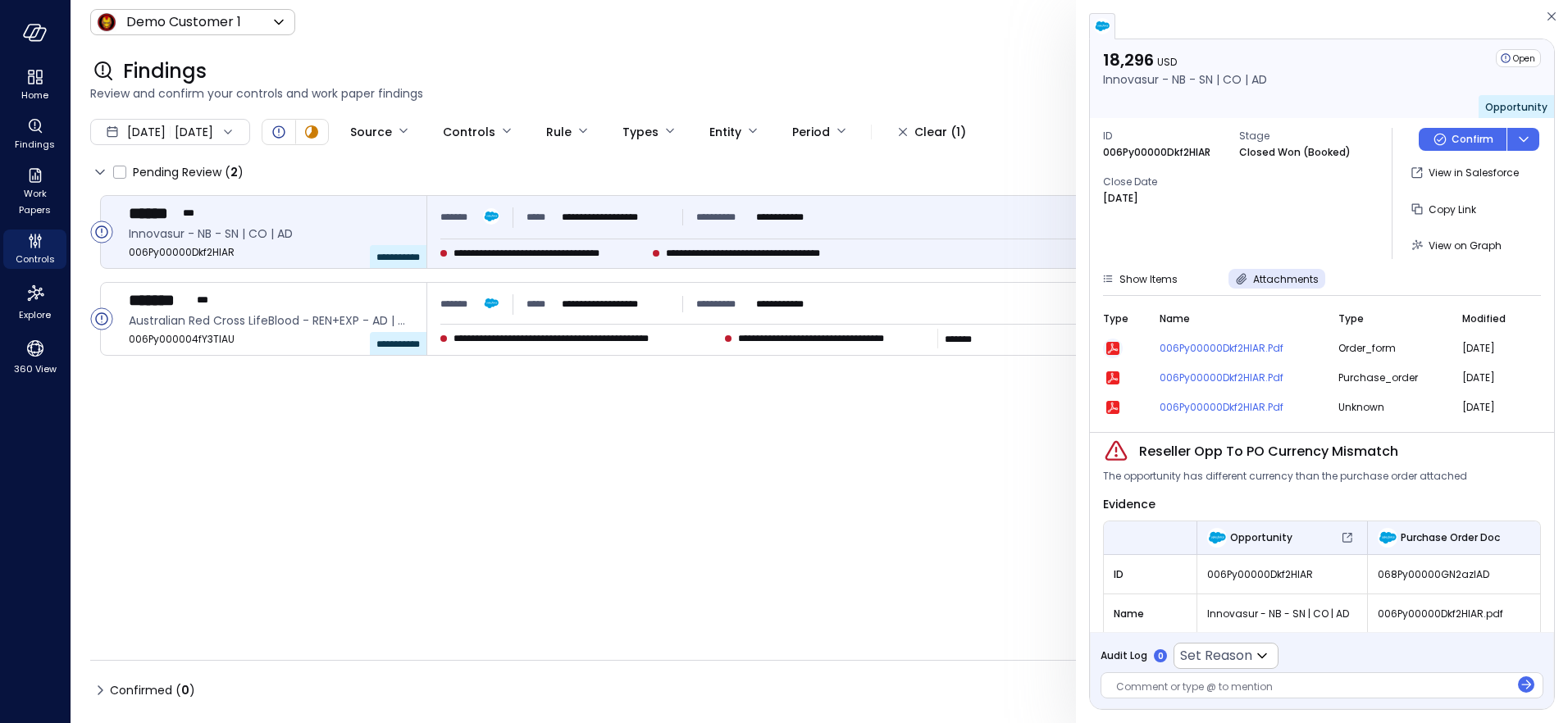
click at [1115, 345] on icon "button" at bounding box center [1113, 348] width 13 height 13
click at [1551, 15] on icon "button" at bounding box center [1551, 16] width 8 height 8
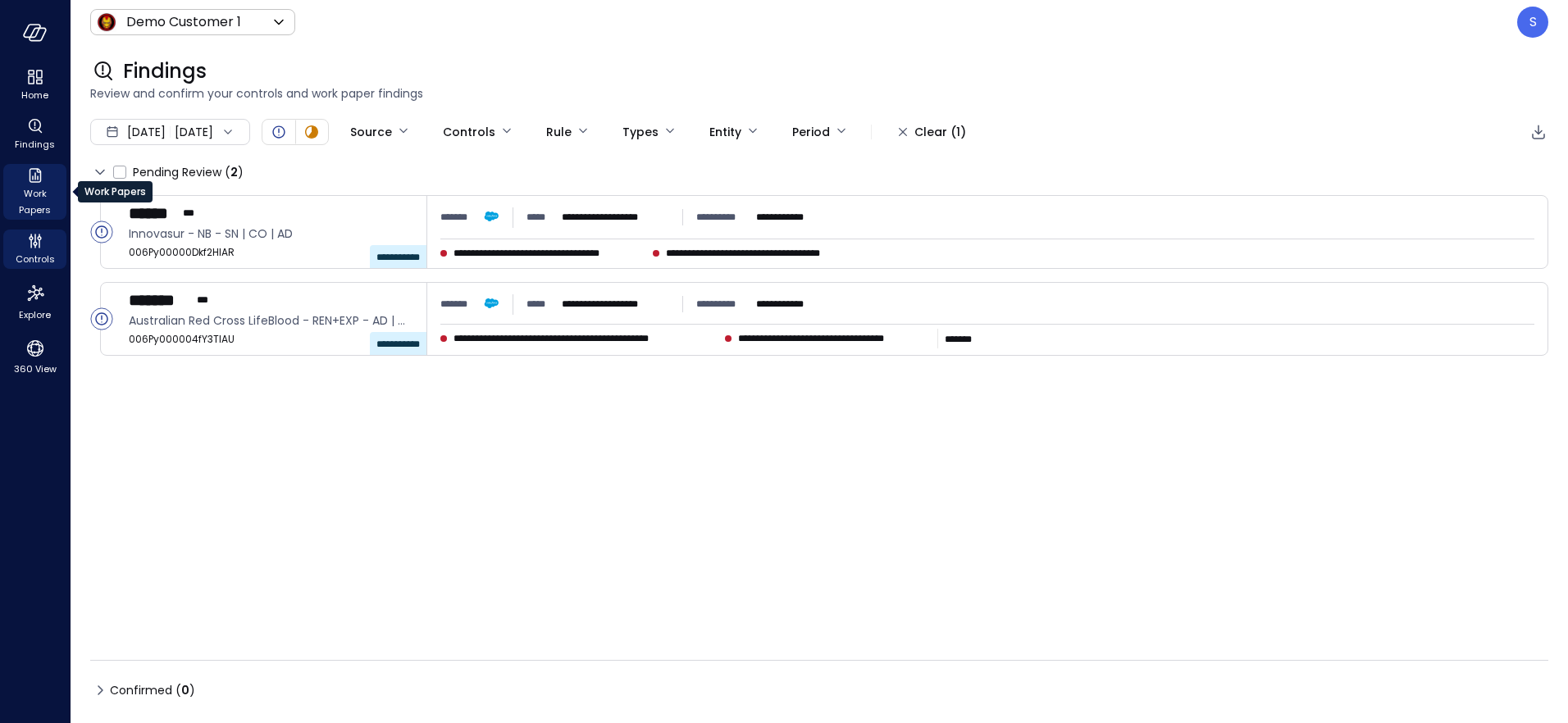
click at [32, 187] on span "Work Papers" at bounding box center [34, 201] width 50 height 32
